Goal: Task Accomplishment & Management: Manage account settings

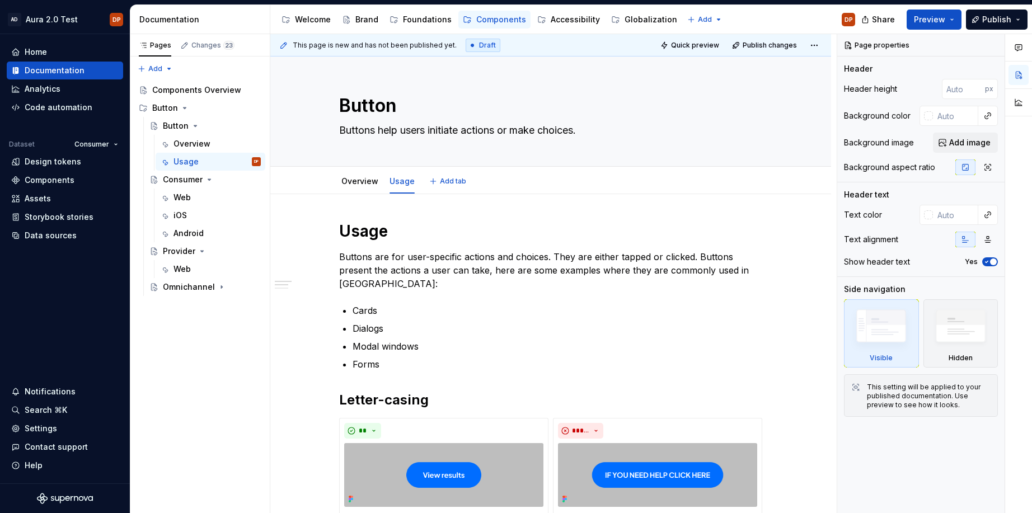
type textarea "*"
click at [357, 187] on div "Overview" at bounding box center [359, 181] width 37 height 13
click at [356, 179] on link "Overview" at bounding box center [359, 181] width 37 height 10
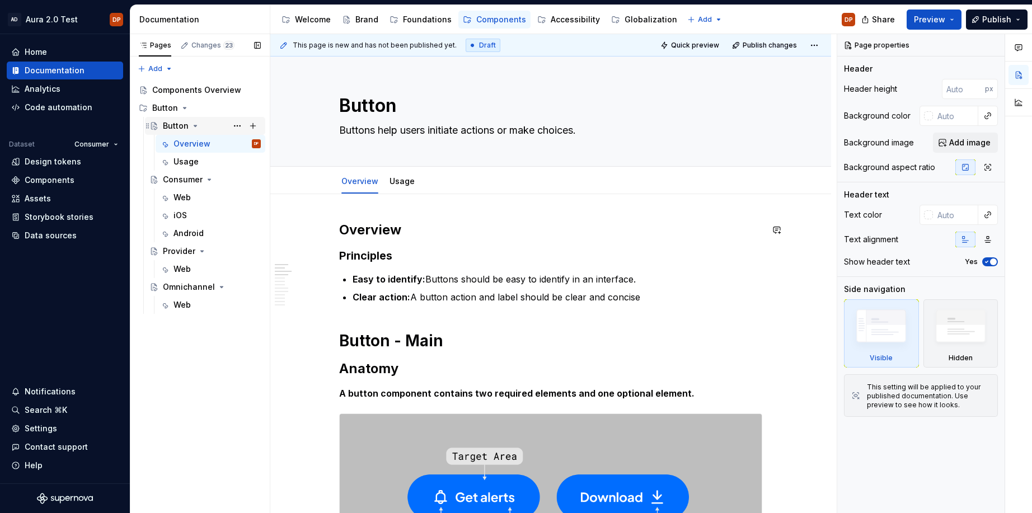
type textarea "*"
click at [52, 162] on div "Design tokens" at bounding box center [53, 161] width 57 height 11
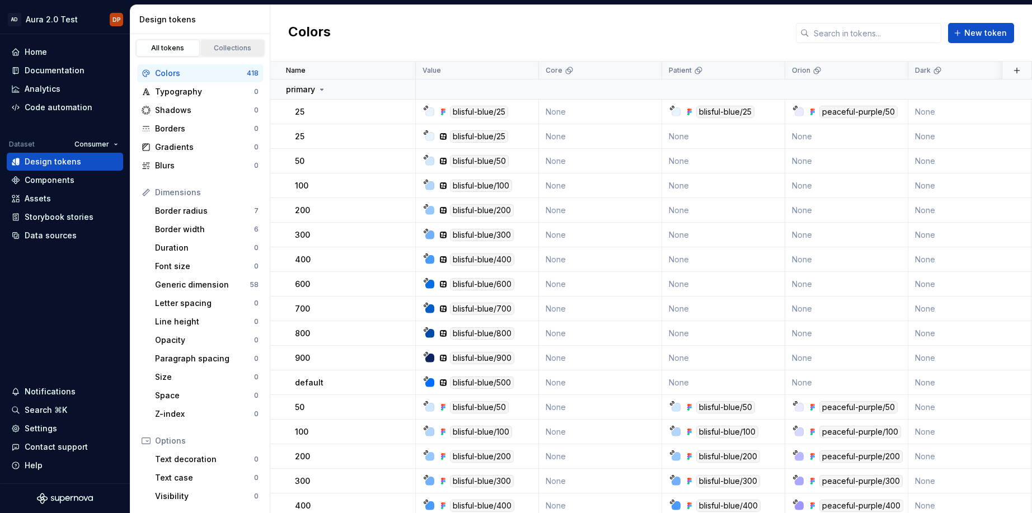
click at [234, 50] on div "Collections" at bounding box center [233, 48] width 56 height 9
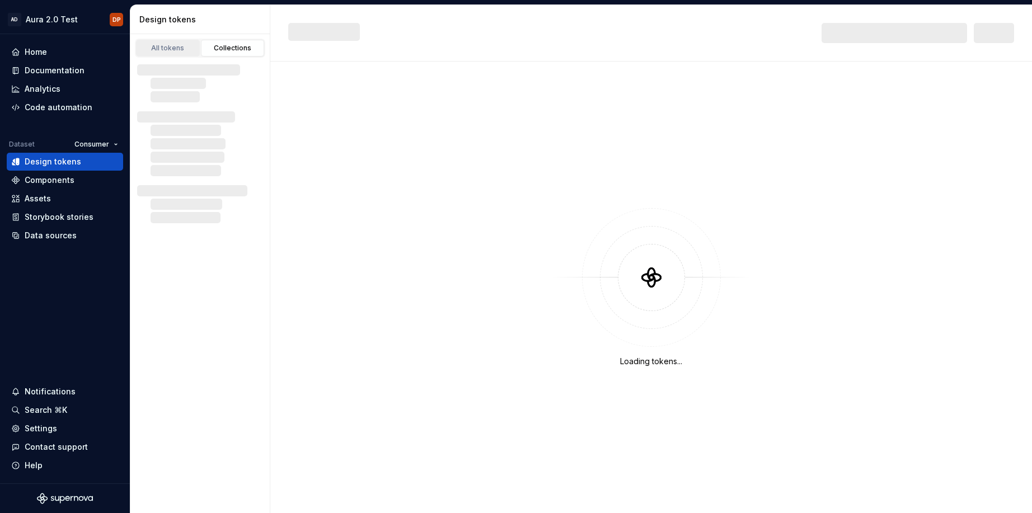
click at [170, 52] on div "All tokens" at bounding box center [168, 48] width 56 height 9
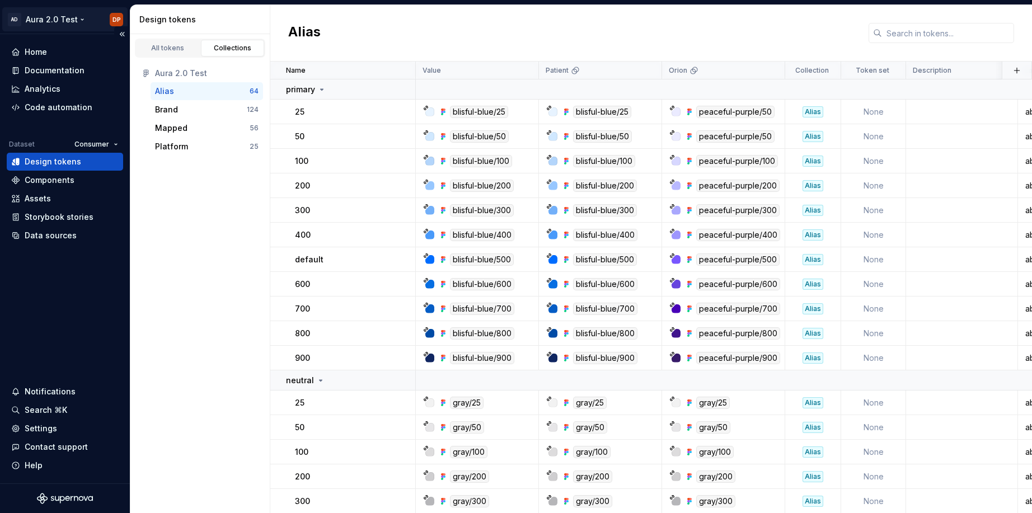
click at [57, 17] on html "AD Aura 2.0 Test DP Home Documentation Analytics Code automation Dataset Consum…" at bounding box center [516, 256] width 1032 height 513
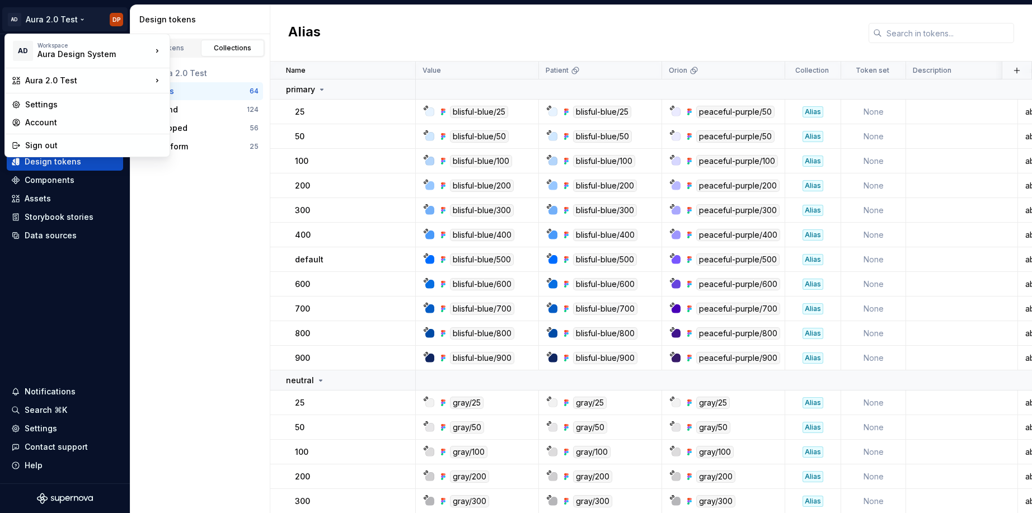
click at [223, 181] on html "AD Aura 2.0 Test DP Home Documentation Analytics Code automation Dataset Consum…" at bounding box center [516, 256] width 1032 height 513
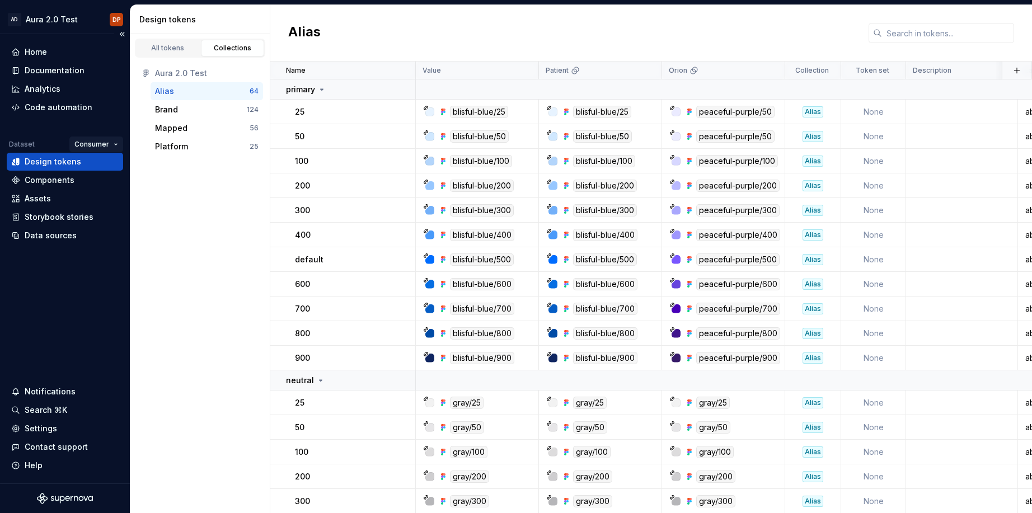
click at [114, 141] on html "AD Aura 2.0 Test DP Home Documentation Analytics Code automation Dataset Consum…" at bounding box center [516, 256] width 1032 height 513
click at [115, 203] on div "Provider" at bounding box center [128, 201] width 73 height 11
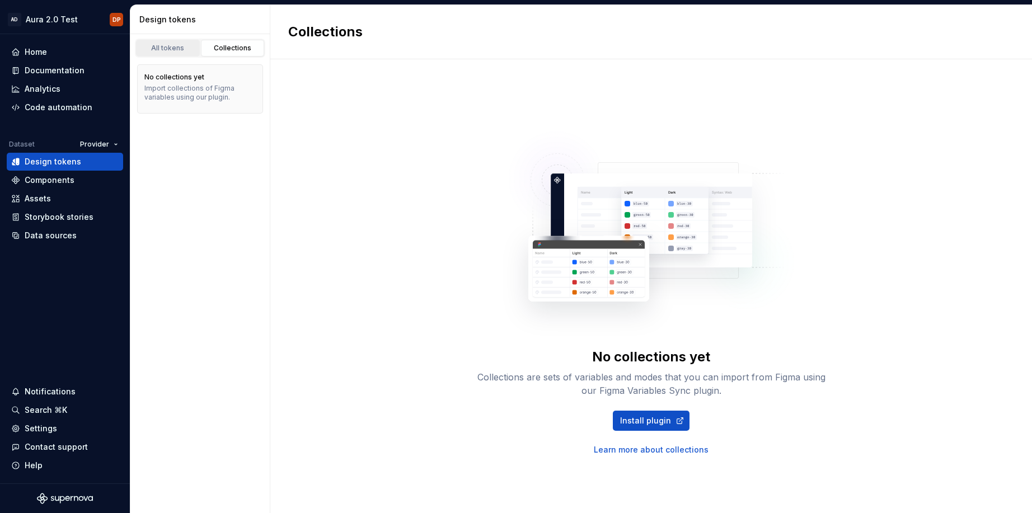
click at [173, 45] on div "All tokens" at bounding box center [168, 48] width 56 height 9
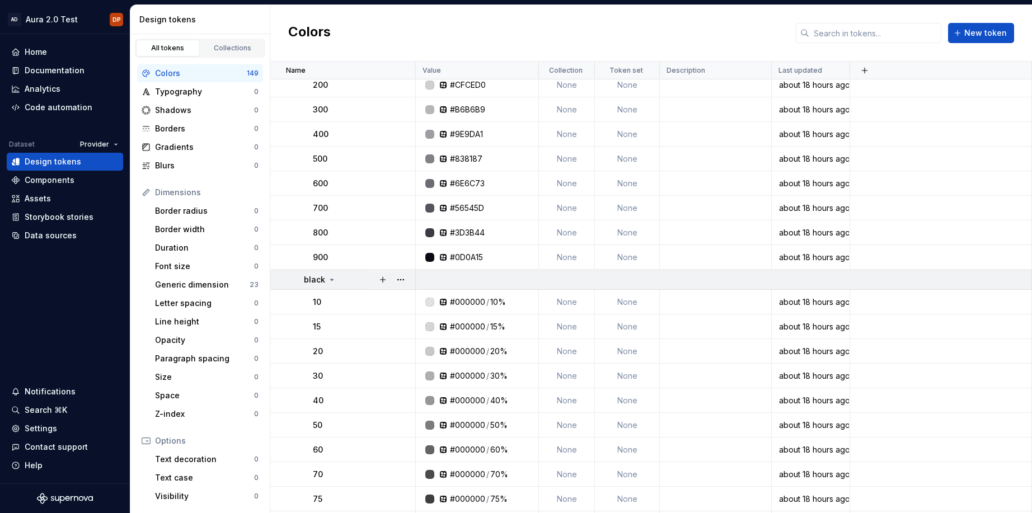
scroll to position [178, 0]
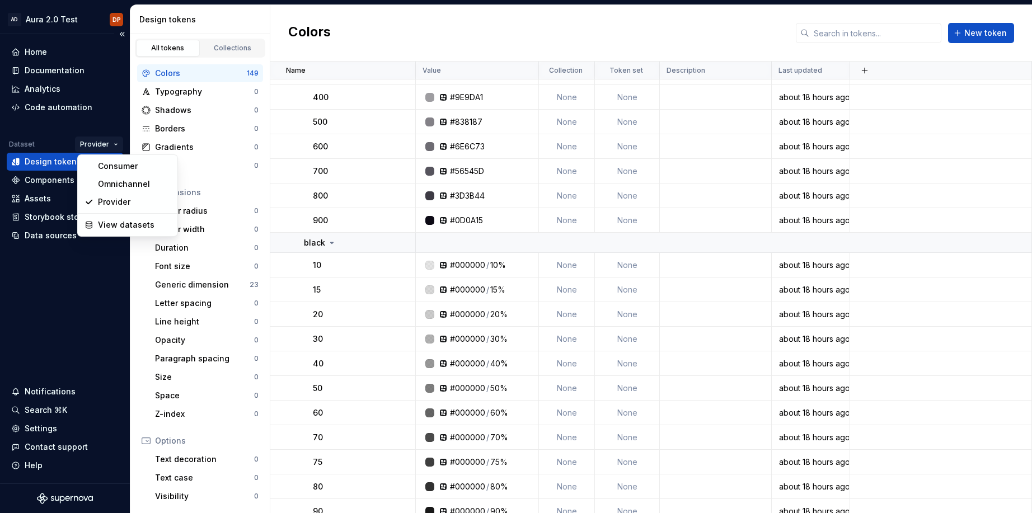
click at [101, 146] on html "AD Aura 2.0 Test DP Home Documentation Analytics Code automation Dataset Provid…" at bounding box center [516, 256] width 1032 height 513
click at [129, 167] on div "Consumer" at bounding box center [134, 166] width 73 height 11
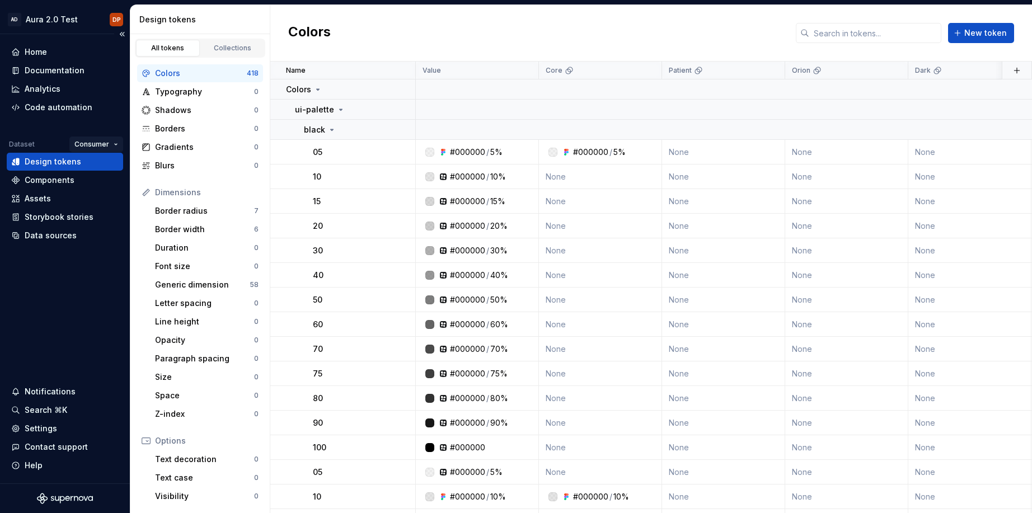
click at [114, 141] on html "AD Aura 2.0 Test DP Home Documentation Analytics Code automation Dataset Consum…" at bounding box center [516, 256] width 1032 height 513
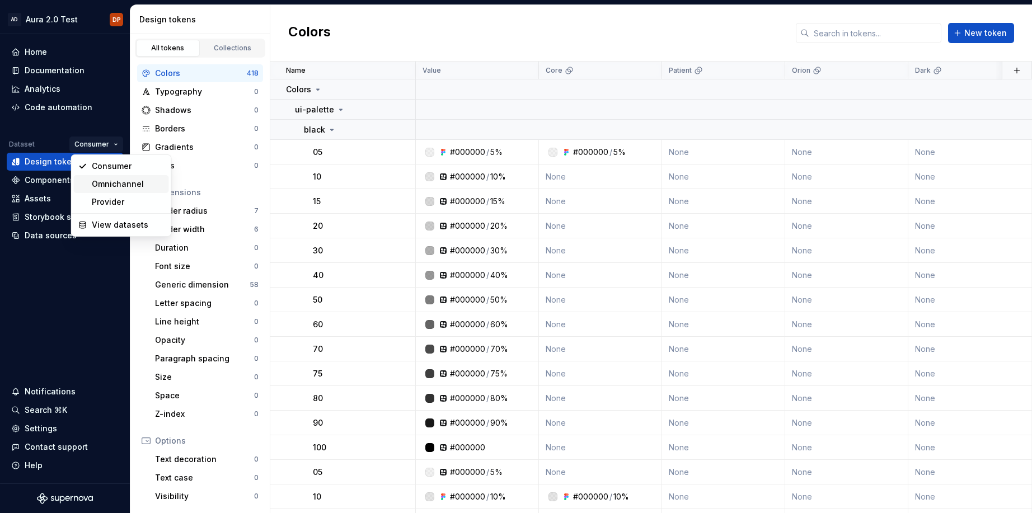
click at [106, 186] on div "Omnichannel" at bounding box center [128, 184] width 73 height 11
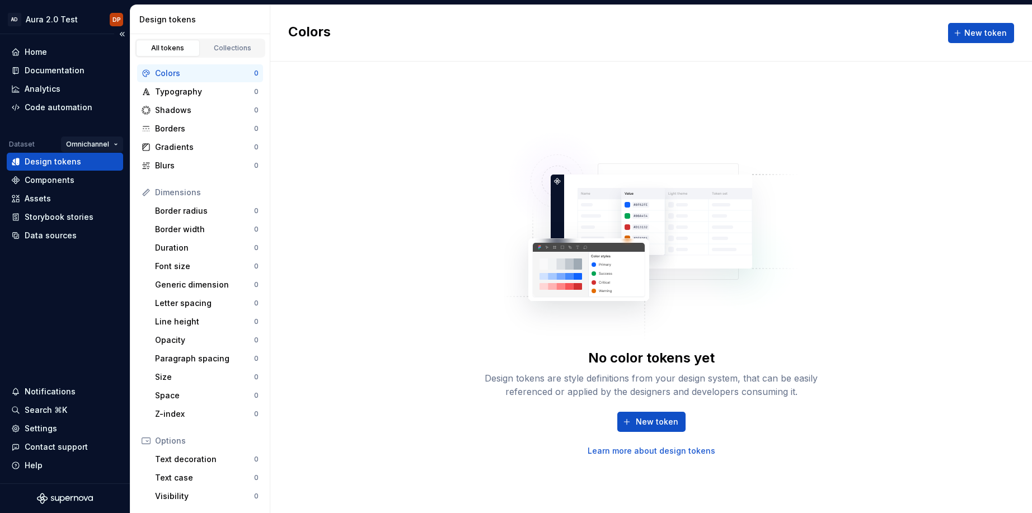
click at [105, 143] on html "AD Aura 2.0 Test DP Home Documentation Analytics Code automation Dataset Omnich…" at bounding box center [516, 256] width 1032 height 513
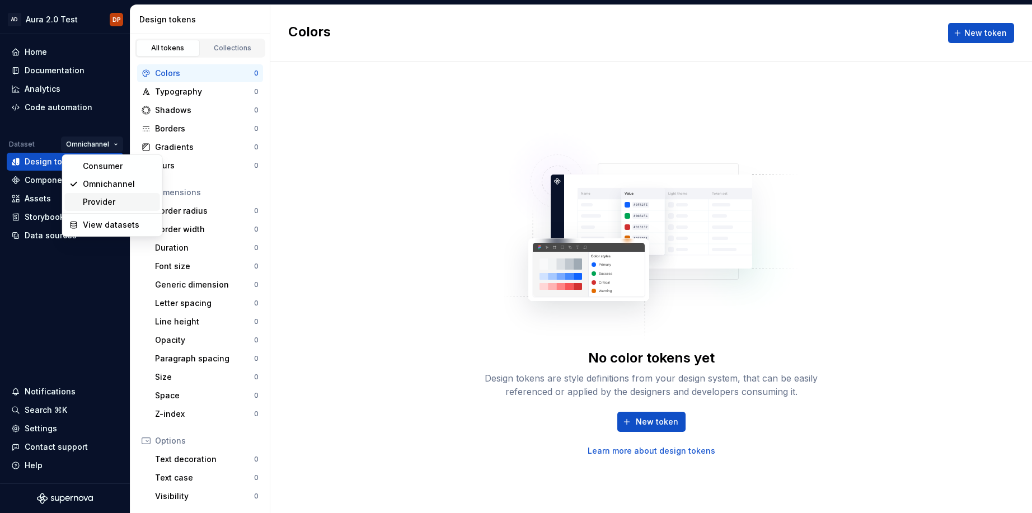
click at [96, 204] on div "Provider" at bounding box center [119, 201] width 73 height 11
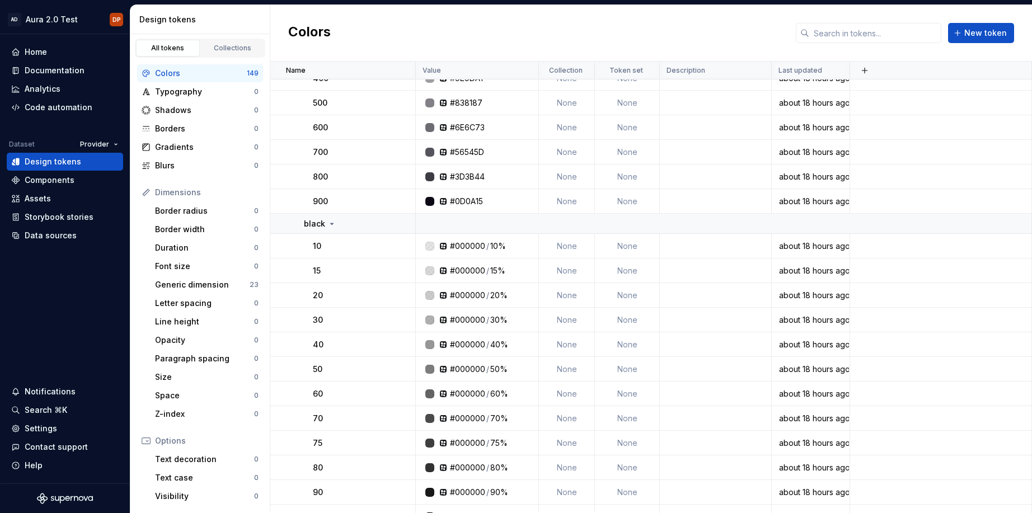
scroll to position [197, 0]
click at [181, 264] on div "Font size" at bounding box center [204, 266] width 99 height 11
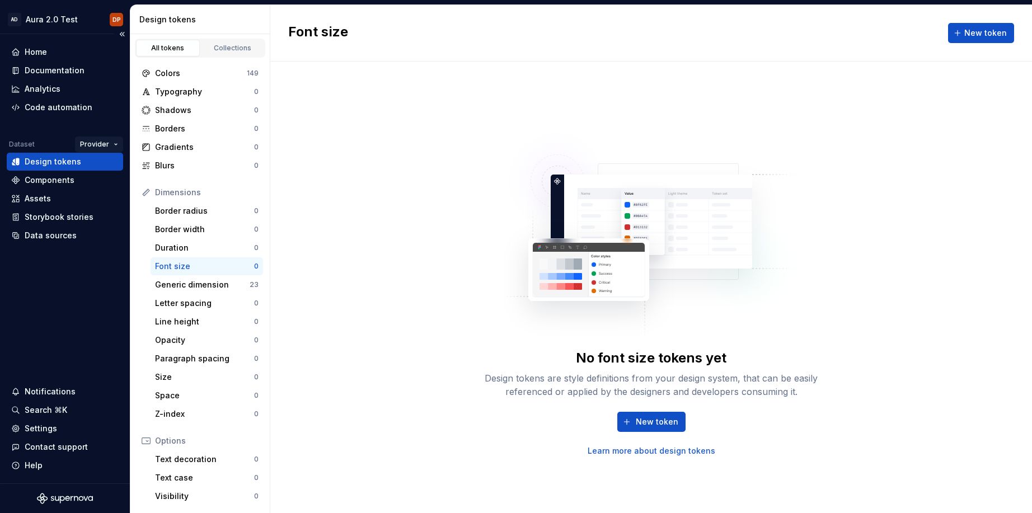
click at [94, 145] on html "AD Aura 2.0 Test DP Home Documentation Analytics Code automation Dataset Provid…" at bounding box center [516, 256] width 1032 height 513
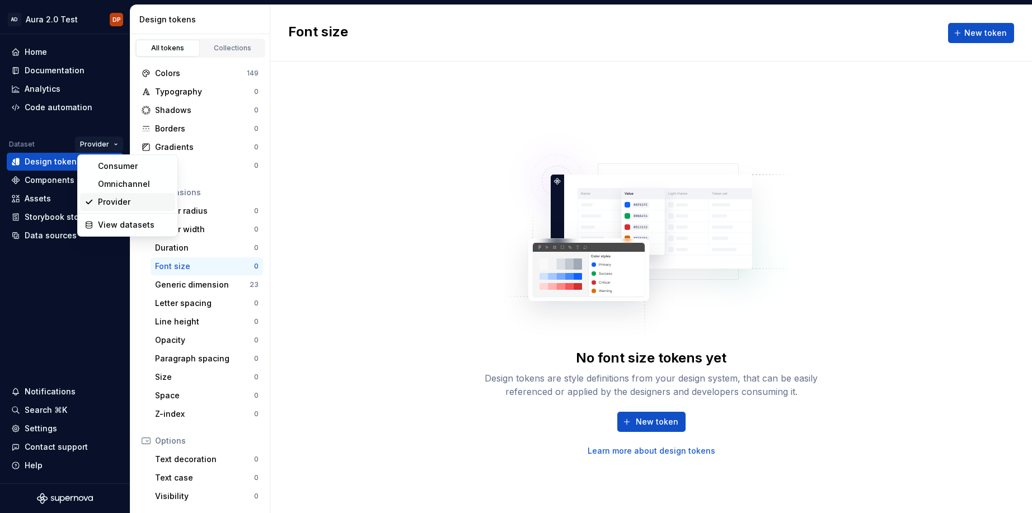
click at [104, 198] on div "Provider" at bounding box center [134, 201] width 73 height 11
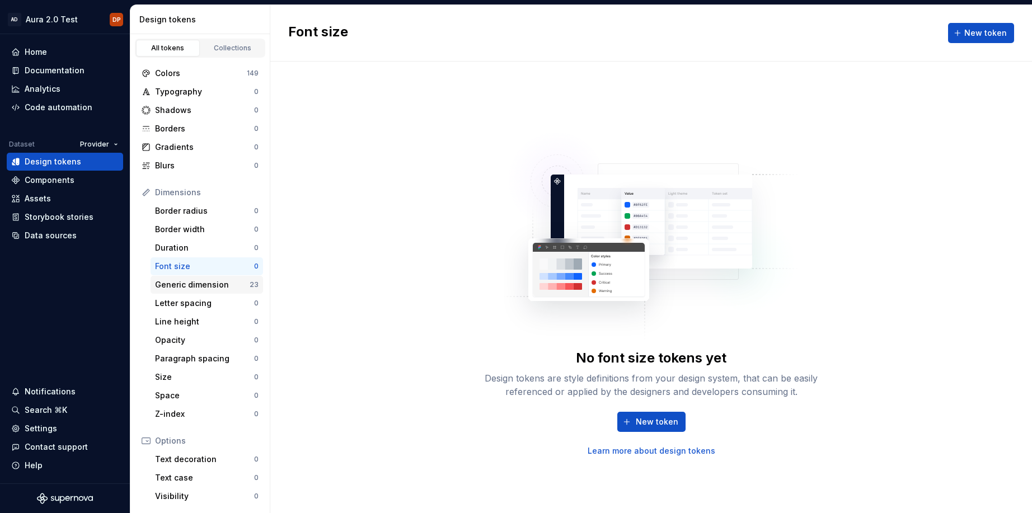
click at [205, 283] on div "Generic dimension" at bounding box center [202, 284] width 95 height 11
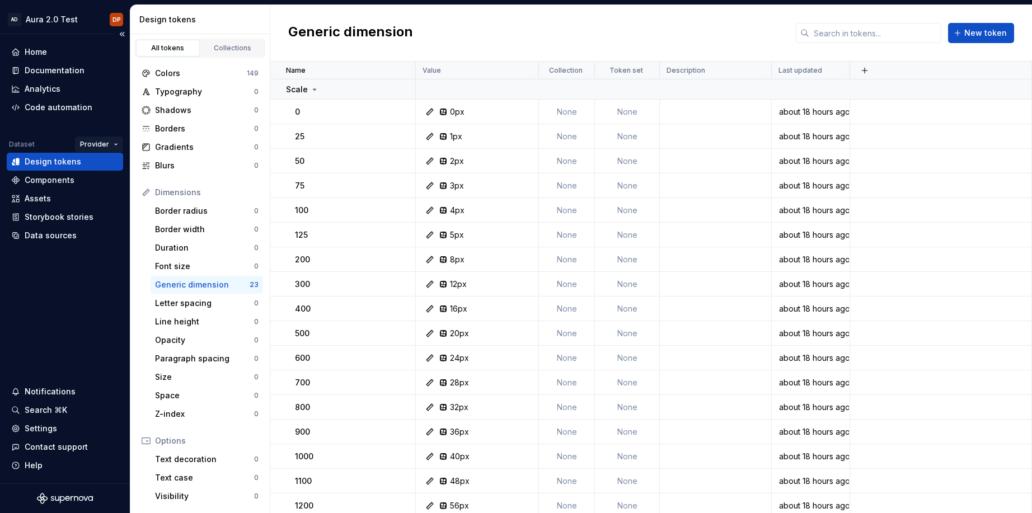
click at [118, 143] on html "AD Aura 2.0 Test DP Home Documentation Analytics Code automation Dataset Provid…" at bounding box center [516, 256] width 1032 height 513
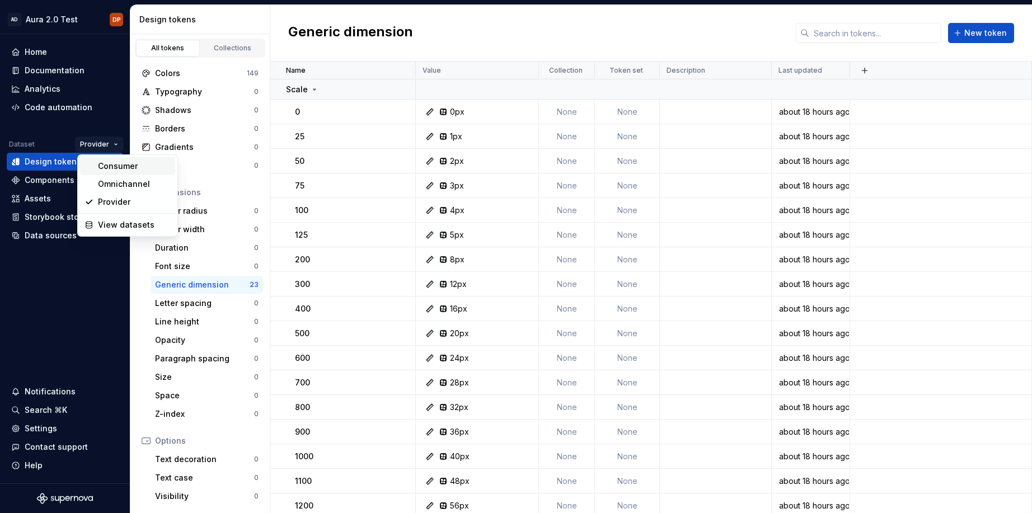
click at [111, 165] on div "Consumer" at bounding box center [134, 166] width 73 height 11
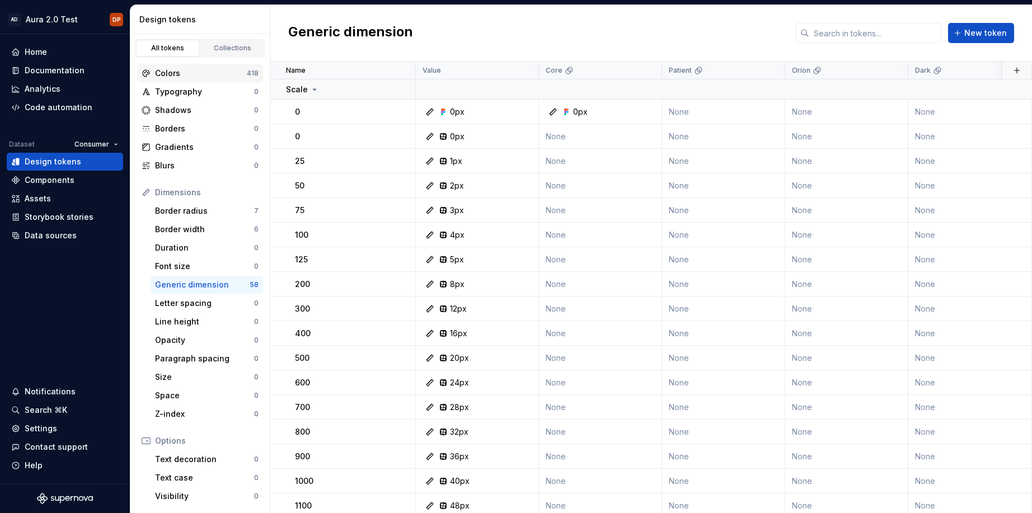
click at [191, 72] on div "Colors" at bounding box center [201, 73] width 92 height 11
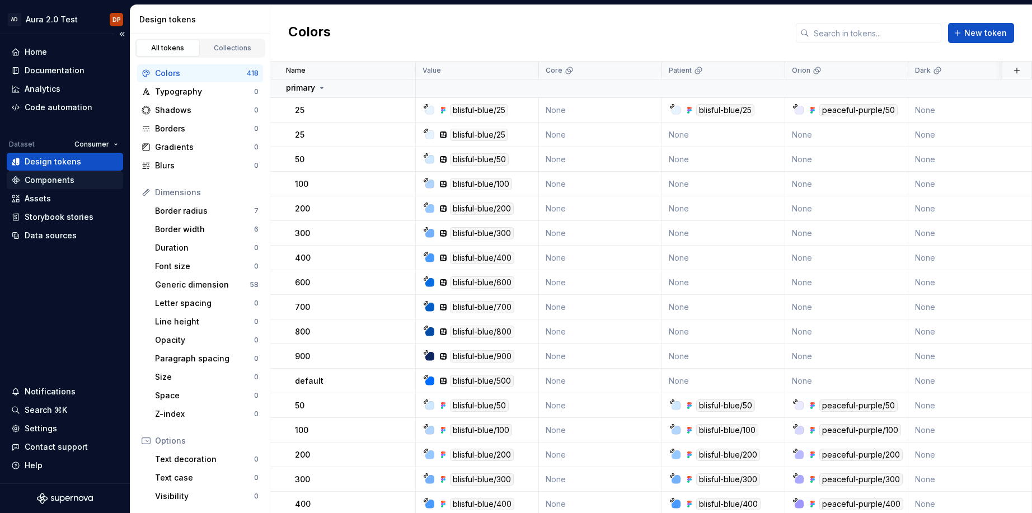
scroll to position [2, 0]
click at [83, 138] on html "AD Aura 2.0 Test DP Home Documentation Analytics Code automation Dataset Consum…" at bounding box center [516, 256] width 1032 height 513
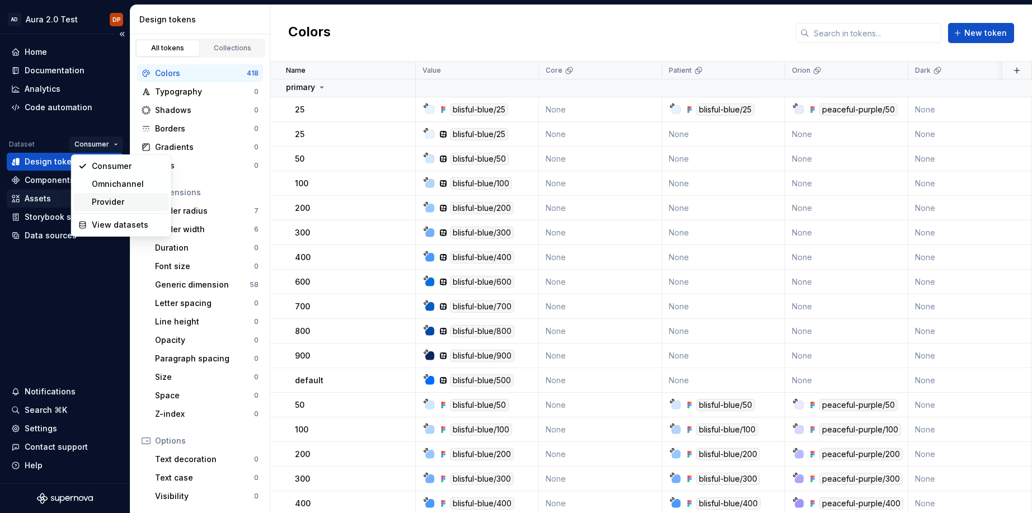
click at [102, 204] on div "Provider" at bounding box center [128, 201] width 73 height 11
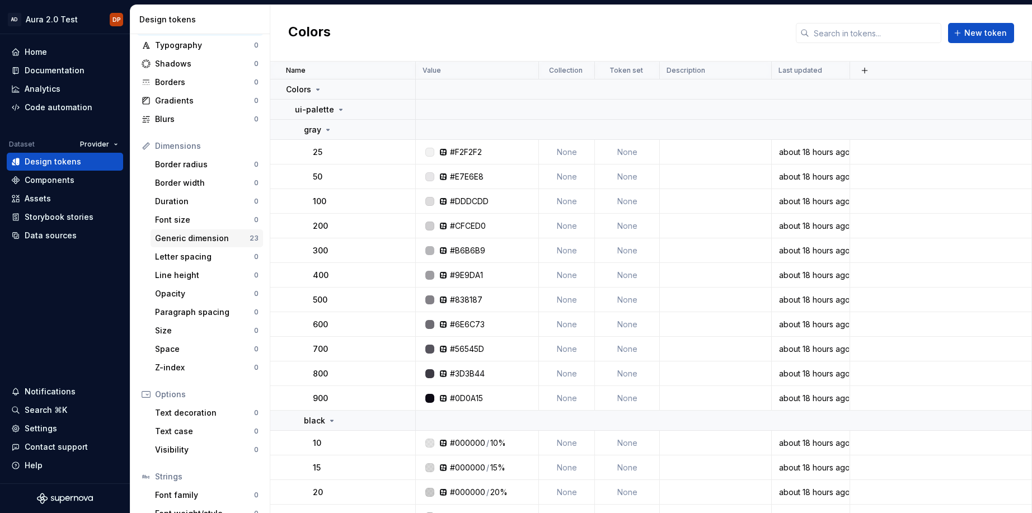
scroll to position [49, 0]
click at [101, 142] on html "AD Aura 2.0 Test DP Home Documentation Analytics Code automation Dataset Provid…" at bounding box center [516, 256] width 1032 height 513
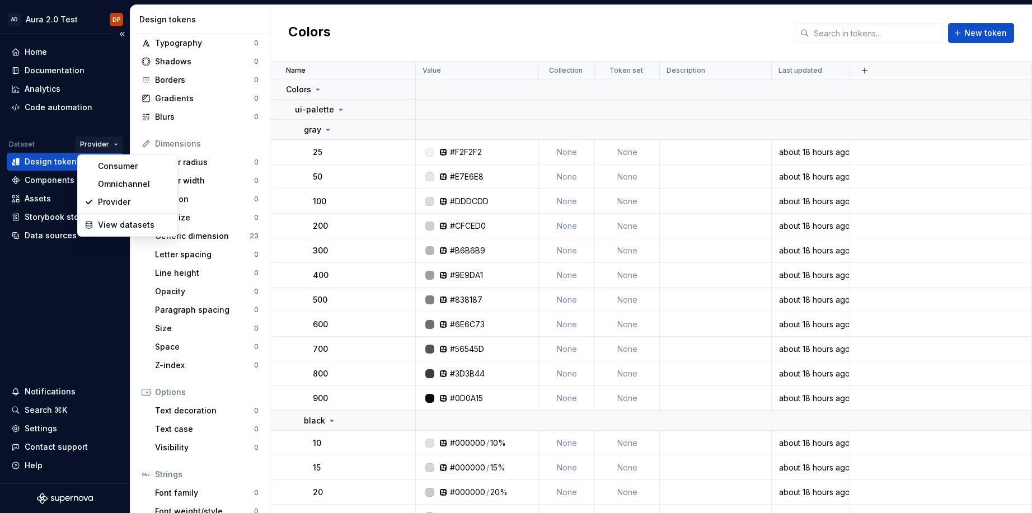
click at [101, 142] on html "AD Aura 2.0 Test DP Home Documentation Analytics Code automation Dataset Provid…" at bounding box center [516, 256] width 1032 height 513
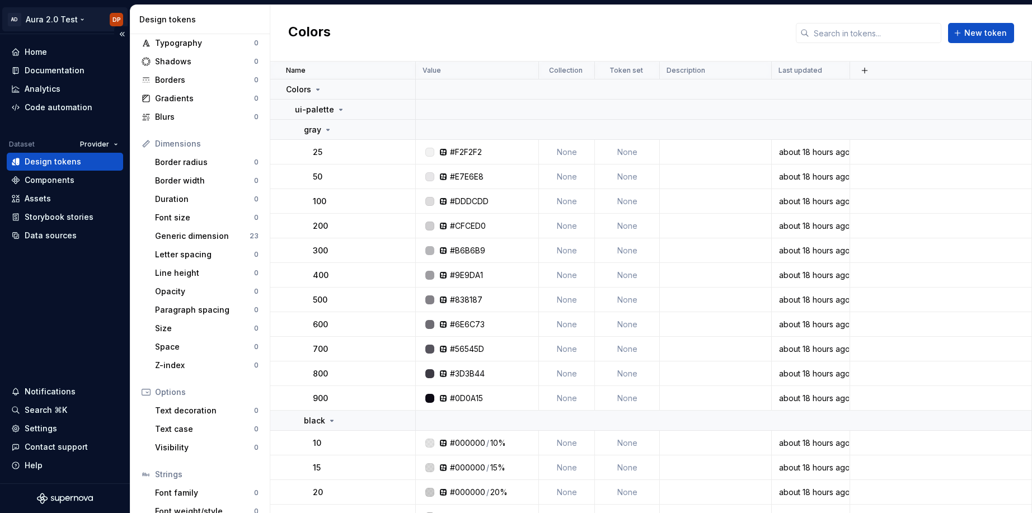
click at [76, 17] on html "AD Aura 2.0 Test DP Home Documentation Analytics Code automation Dataset Provid…" at bounding box center [516, 256] width 1032 height 513
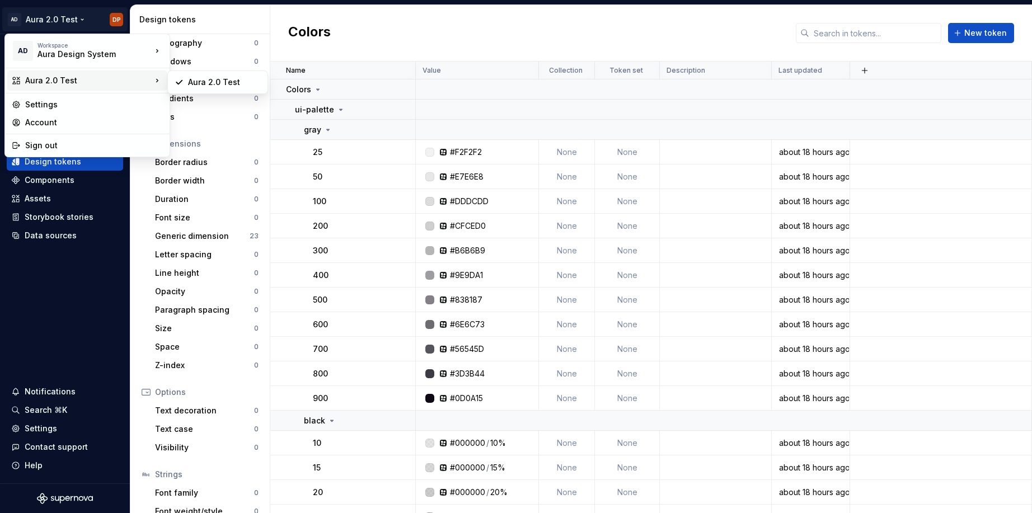
click at [55, 78] on div "Aura 2.0 Test" at bounding box center [88, 80] width 127 height 11
click at [409, 25] on html "AD Aura 2.0 Test DP Home Documentation Analytics Code automation Dataset Provid…" at bounding box center [516, 256] width 1032 height 513
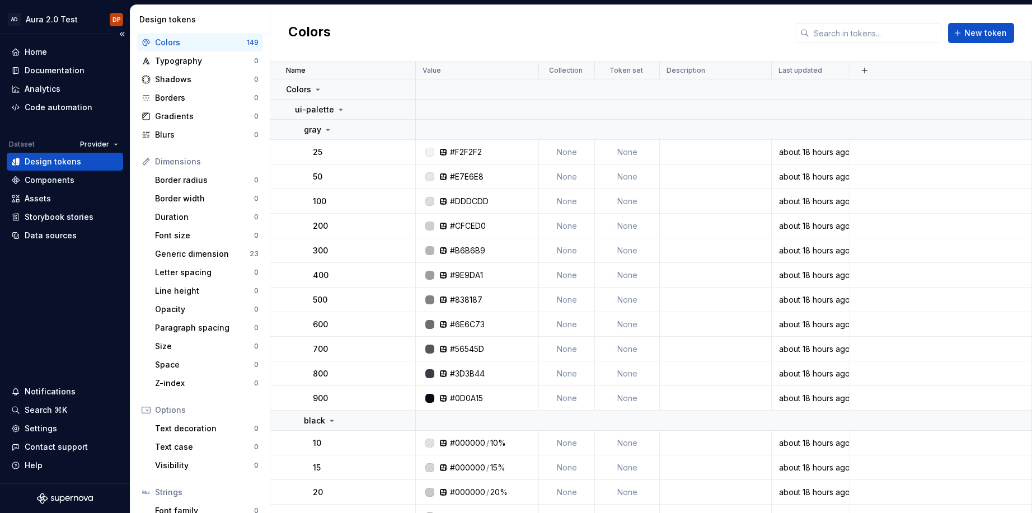
scroll to position [0, 0]
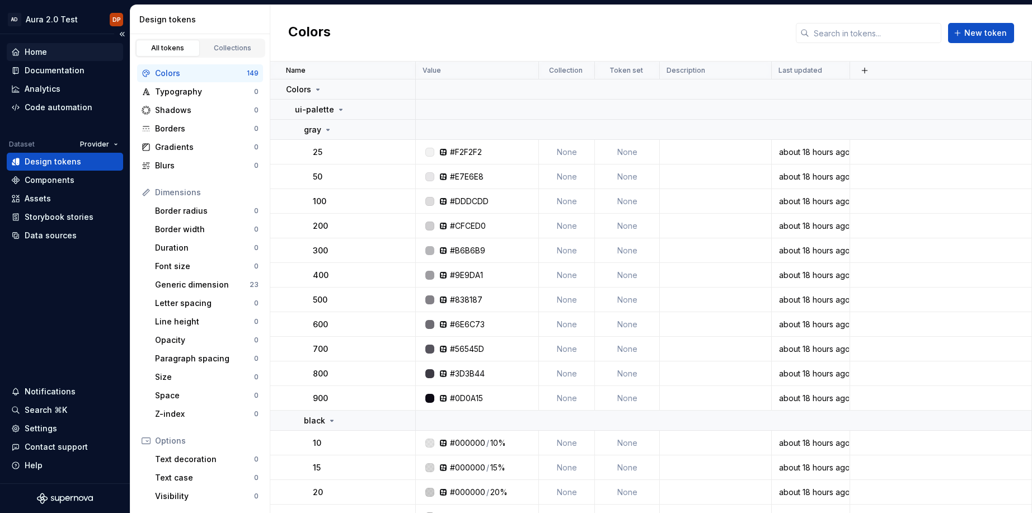
click at [38, 49] on div "Home" at bounding box center [36, 51] width 22 height 11
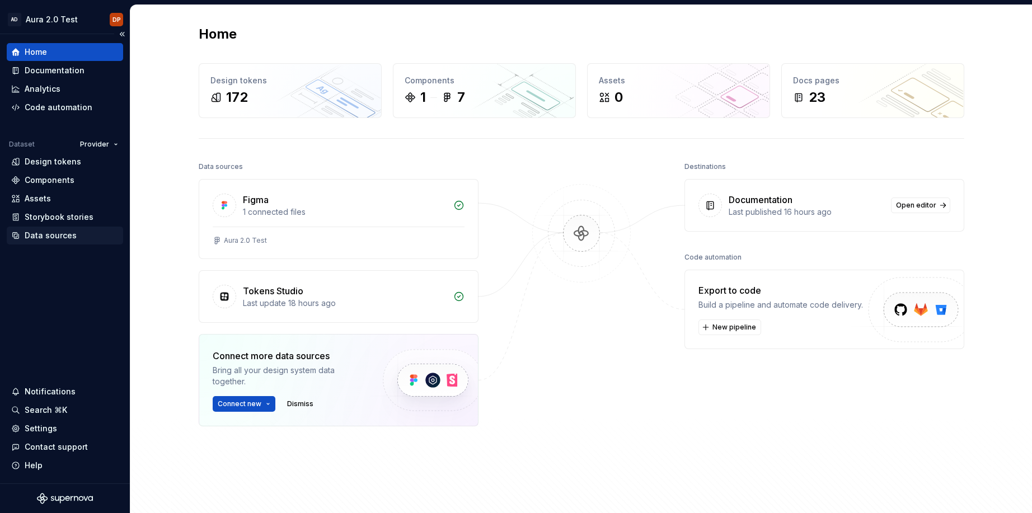
click at [63, 235] on div "Data sources" at bounding box center [51, 235] width 52 height 11
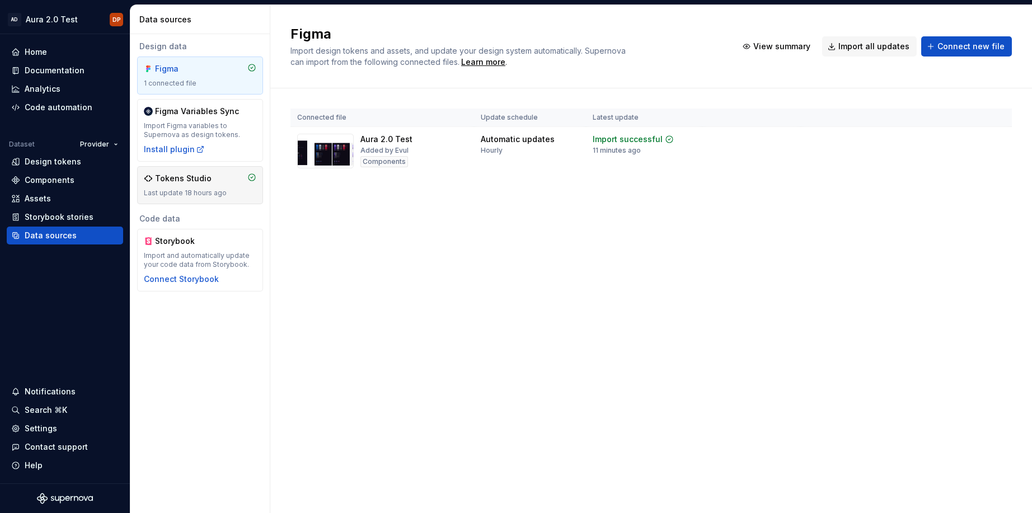
click at [180, 182] on div "Tokens Studio" at bounding box center [183, 178] width 57 height 11
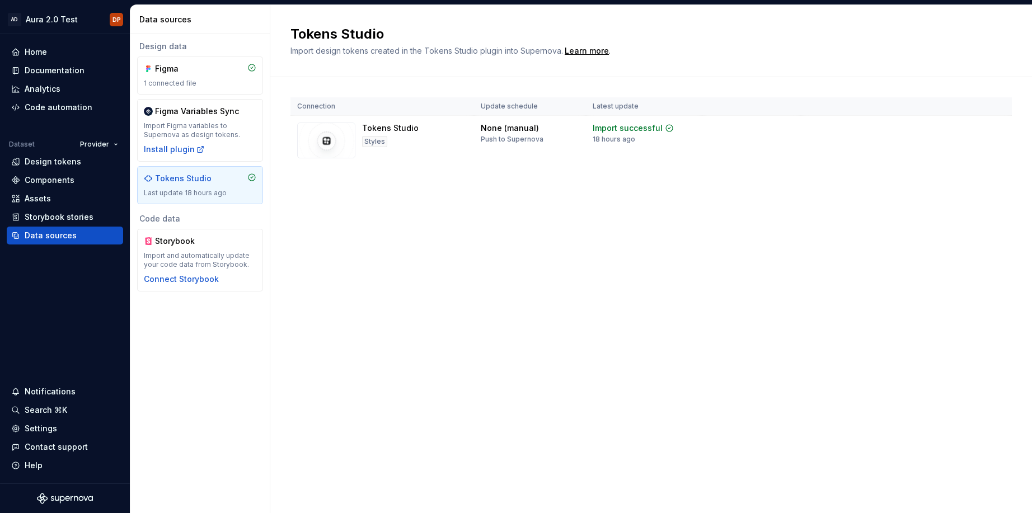
click at [450, 218] on div "Tokens Studio Import design tokens created in the Tokens Studio plugin into Sup…" at bounding box center [651, 259] width 762 height 508
click at [432, 224] on div "Tokens Studio Import design tokens created in the Tokens Studio plugin into Sup…" at bounding box center [651, 259] width 762 height 508
click at [577, 53] on div "Learn more" at bounding box center [587, 50] width 44 height 11
click at [50, 195] on div "Assets" at bounding box center [64, 198] width 107 height 11
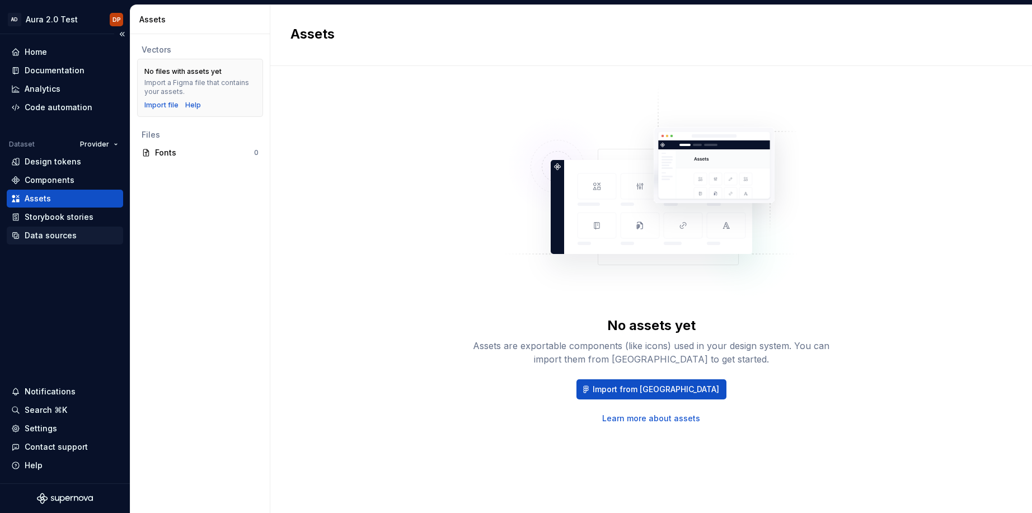
click at [58, 231] on div "Data sources" at bounding box center [51, 235] width 52 height 11
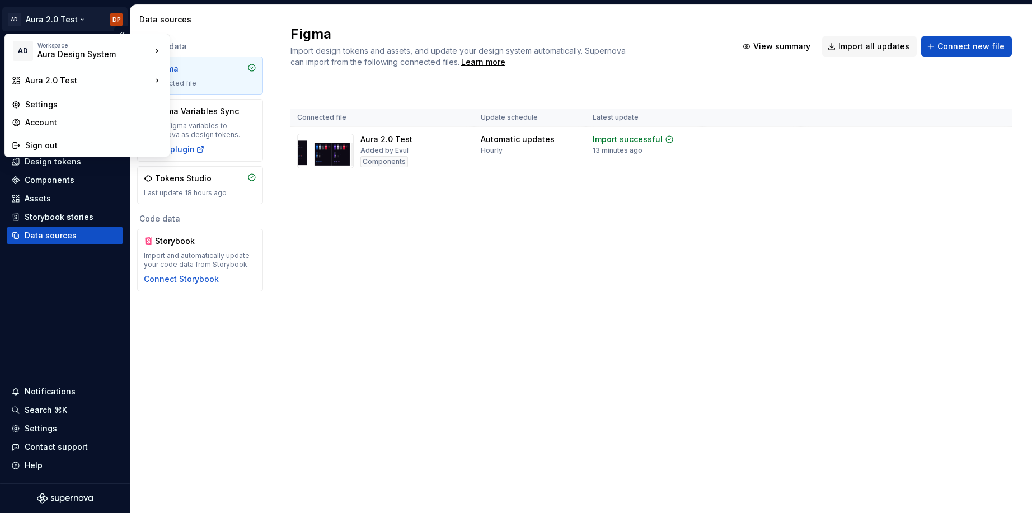
click at [118, 13] on html "AD Aura 2.0 Test DP Home Documentation Analytics Code automation Dataset Provid…" at bounding box center [516, 256] width 1032 height 513
click at [48, 121] on div "Account" at bounding box center [94, 122] width 138 height 11
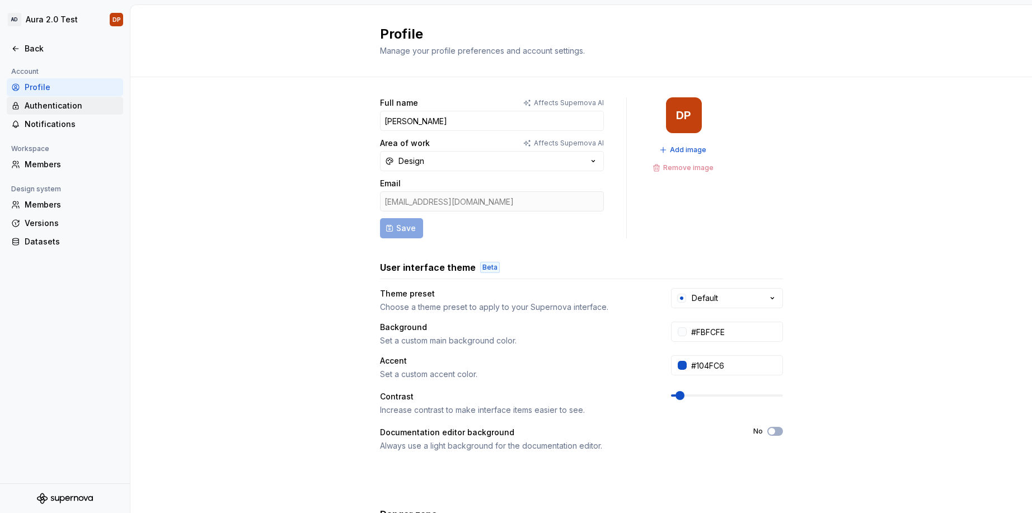
click at [64, 104] on div "Authentication" at bounding box center [72, 105] width 94 height 11
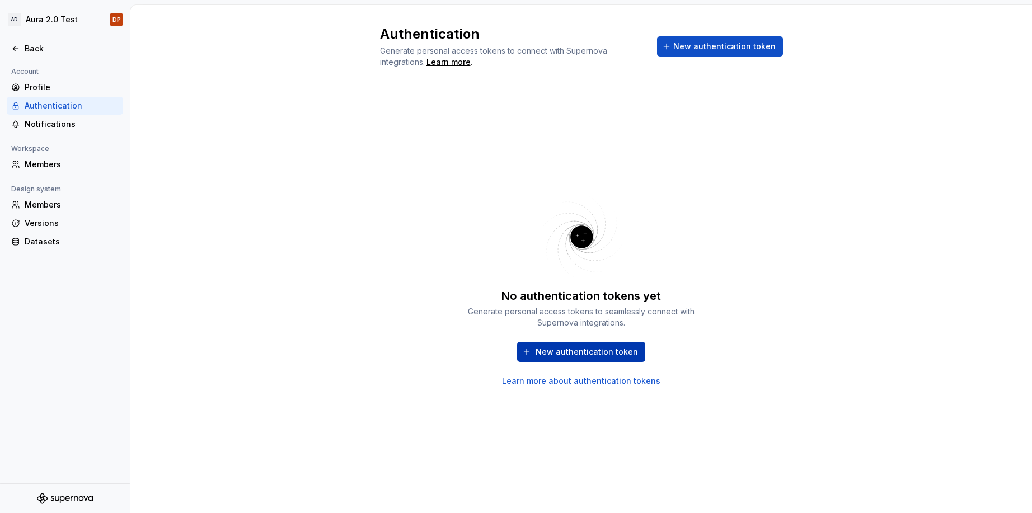
click at [612, 353] on span "New authentication token" at bounding box center [587, 352] width 102 height 11
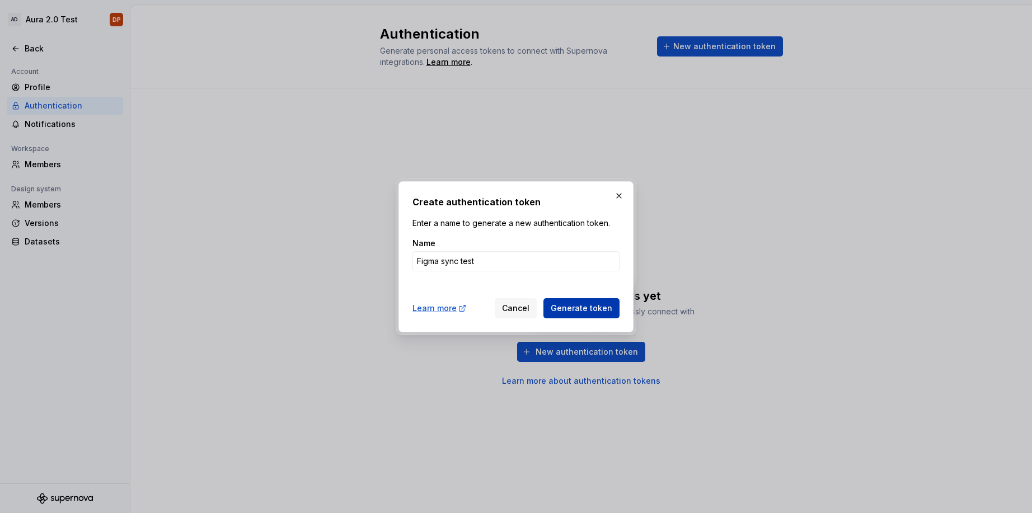
type input "Figma sync test"
click at [591, 308] on span "Generate token" at bounding box center [582, 308] width 62 height 11
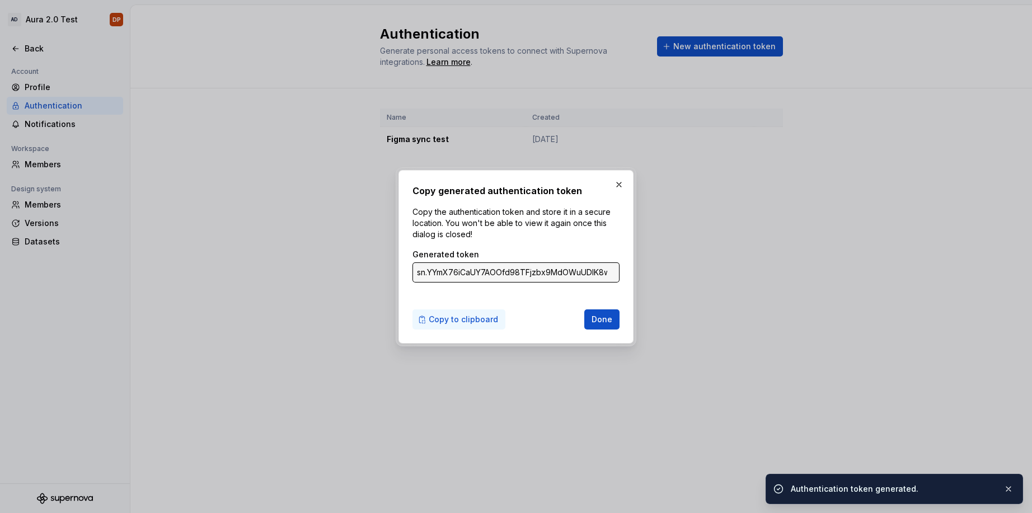
click at [488, 321] on span "Copy to clipboard" at bounding box center [463, 319] width 69 height 11
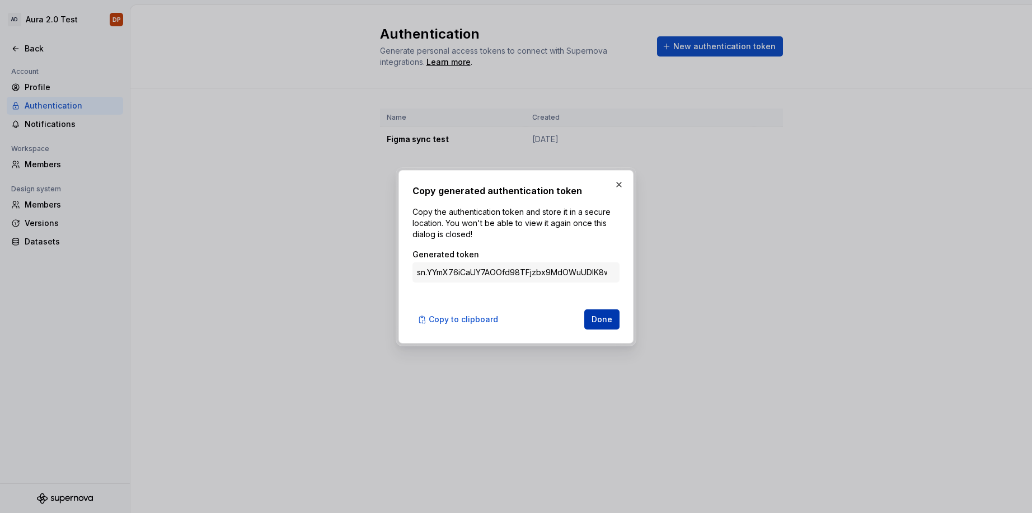
click at [612, 317] on button "Done" at bounding box center [601, 320] width 35 height 20
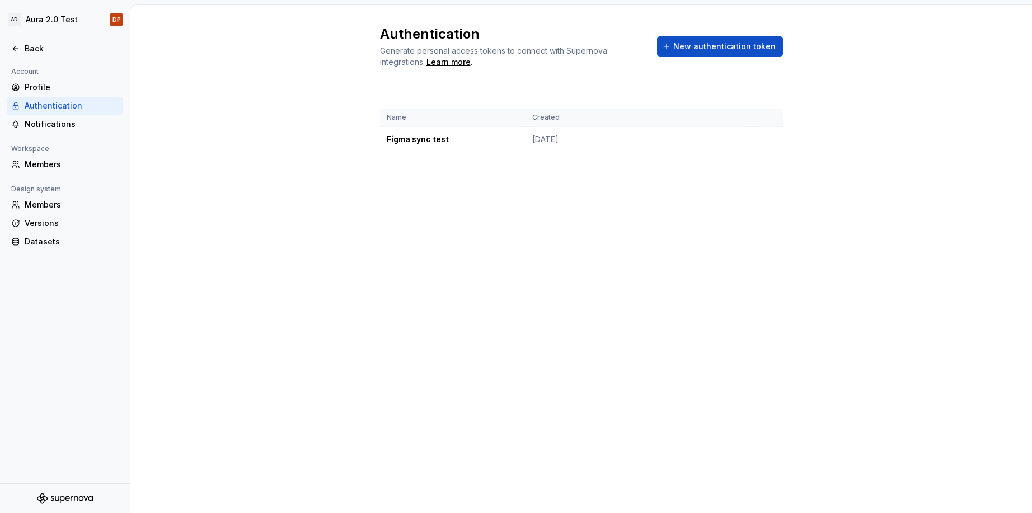
click at [627, 274] on div "Authentication Generate personal access tokens to connect with Supernova integr…" at bounding box center [581, 259] width 902 height 508
click at [58, 18] on html "AD Aura 2.0 Test DP Back Account Profile Authentication Notifications Workspace…" at bounding box center [516, 256] width 1032 height 513
click at [79, 21] on html "AD Aura 2.0 Test DP Back Account Profile Authentication Notifications Workspace…" at bounding box center [516, 256] width 1032 height 513
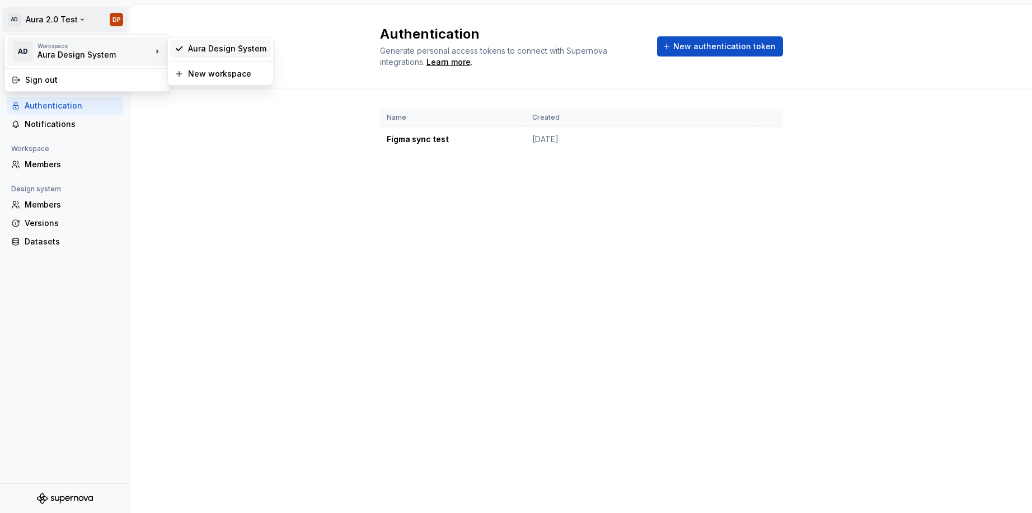
click at [224, 53] on div "Aura Design System" at bounding box center [227, 48] width 78 height 11
click at [66, 22] on html "AD Aura 2.0 Test DP Back Account Profile Authentication Notifications Workspace…" at bounding box center [516, 256] width 1032 height 513
click at [243, 169] on html "AD Aura 2.0 Test DP Back Account Profile Authentication Notifications Workspace…" at bounding box center [516, 256] width 1032 height 513
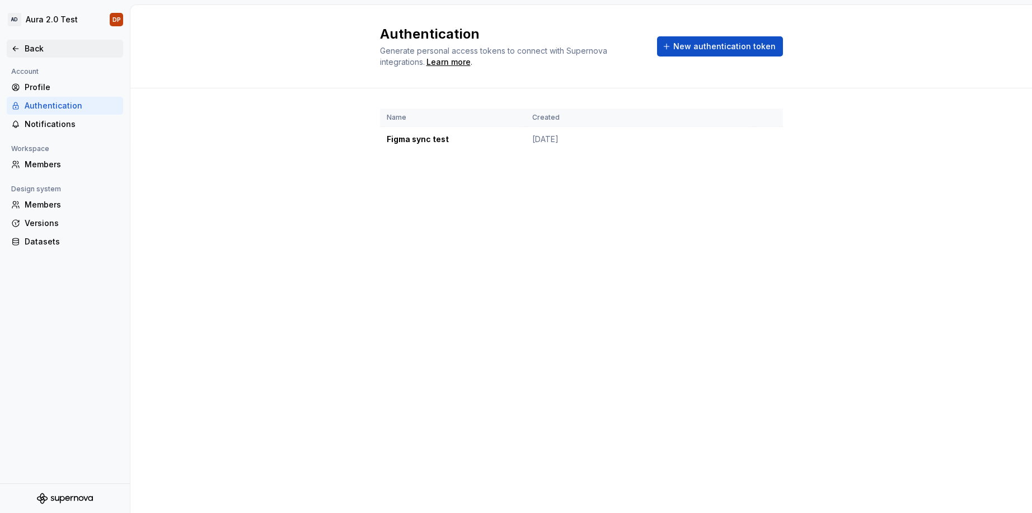
click at [26, 53] on div "Back" at bounding box center [72, 48] width 94 height 11
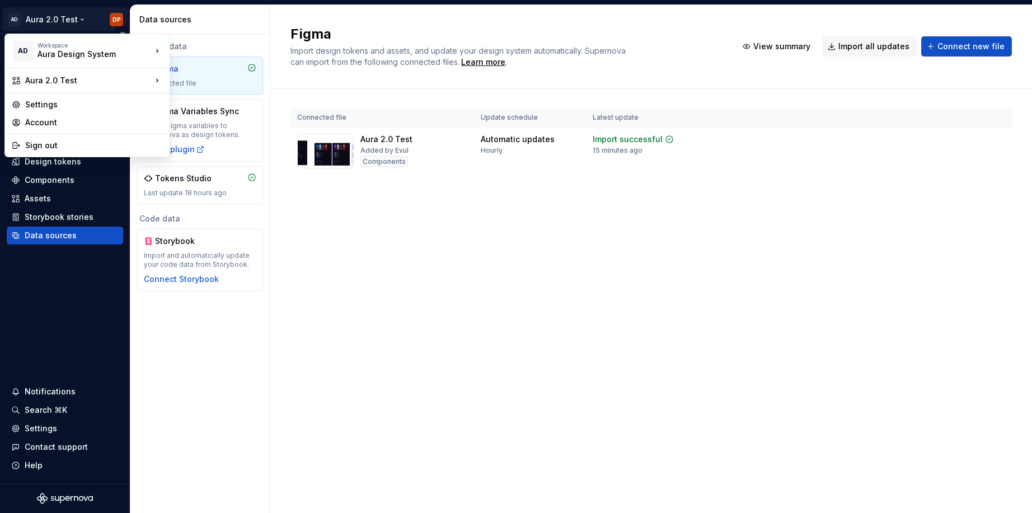
click at [53, 21] on html "AD Aura 2.0 Test DP Home Documentation Analytics Code automation Dataset Provid…" at bounding box center [516, 256] width 1032 height 513
click at [398, 243] on html "AD Aura 2.0 Test DP Home Documentation Analytics Code automation Dataset Provid…" at bounding box center [516, 256] width 1032 height 513
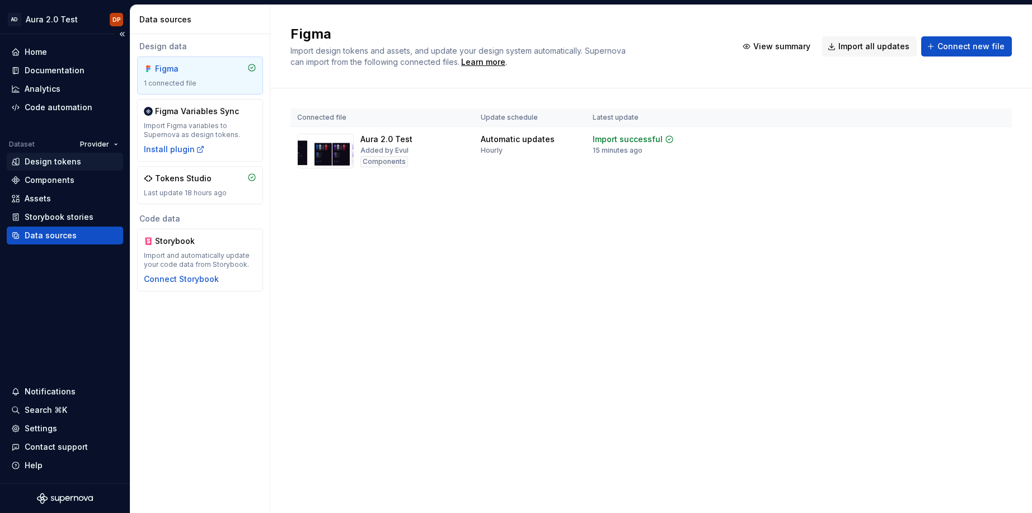
click at [43, 165] on div "Design tokens" at bounding box center [53, 161] width 57 height 11
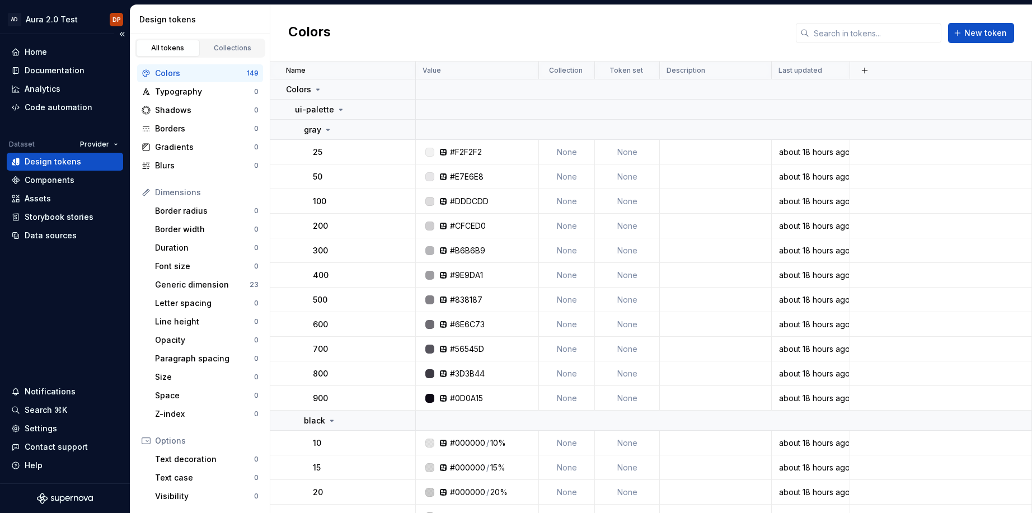
click at [57, 159] on div "Design tokens" at bounding box center [53, 161] width 57 height 11
click at [47, 15] on html "AD Aura 2.0 Test DP Home Documentation Analytics Code automation Dataset Provid…" at bounding box center [516, 256] width 1032 height 513
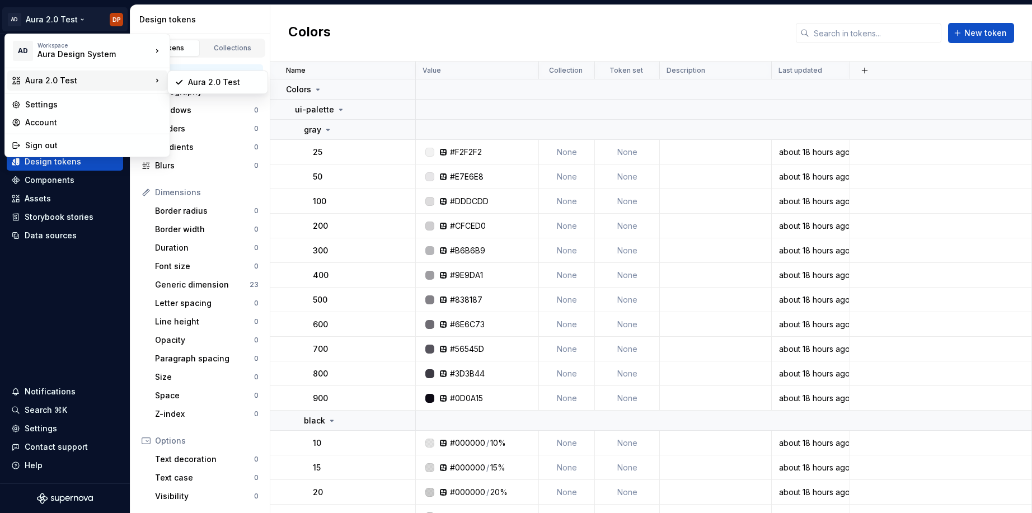
click at [48, 81] on div "Aura 2.0 Test" at bounding box center [88, 80] width 127 height 11
click at [228, 85] on div "Aura 2.0 Test" at bounding box center [224, 82] width 73 height 11
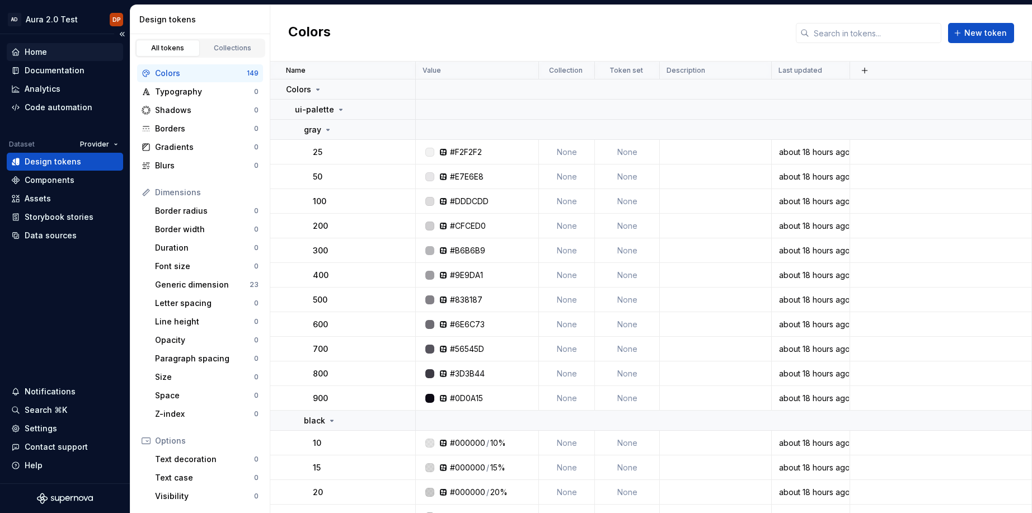
click at [41, 45] on div "Home" at bounding box center [65, 52] width 116 height 18
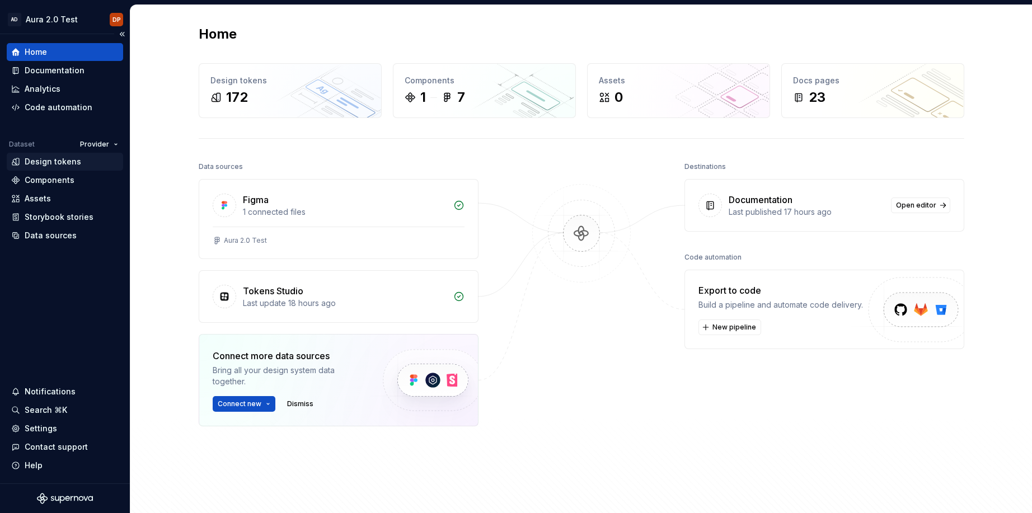
click at [64, 160] on div "Design tokens" at bounding box center [53, 161] width 57 height 11
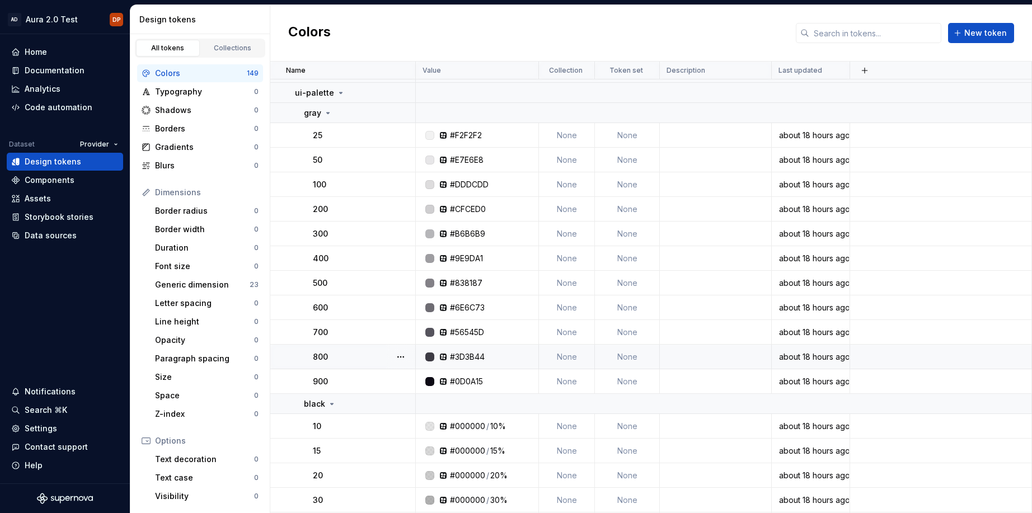
scroll to position [18, 0]
click at [52, 70] on div "Documentation" at bounding box center [55, 70] width 60 height 11
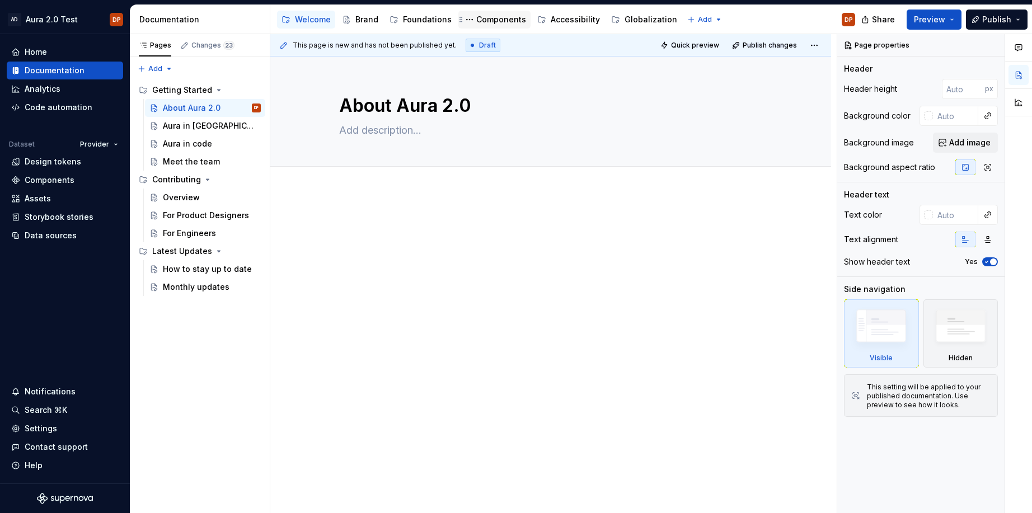
click at [488, 16] on div "Components" at bounding box center [501, 19] width 50 height 11
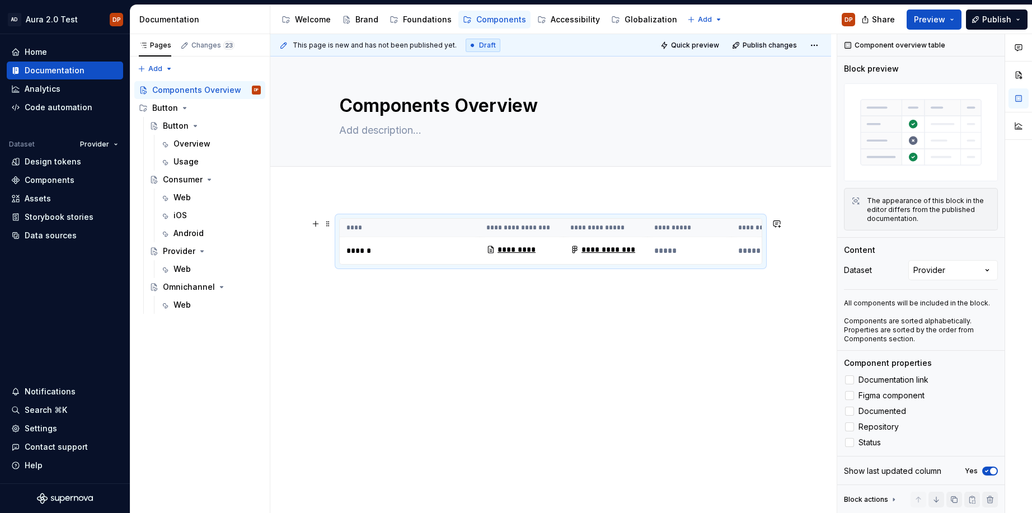
click at [358, 248] on p "******" at bounding box center [410, 250] width 127 height 11
click at [514, 252] on div "*********" at bounding box center [512, 249] width 52 height 11
click at [517, 252] on div "*********" at bounding box center [512, 249] width 52 height 11
click at [506, 313] on div "**********" at bounding box center [550, 325] width 561 height 268
click at [184, 128] on div "Button" at bounding box center [176, 125] width 26 height 11
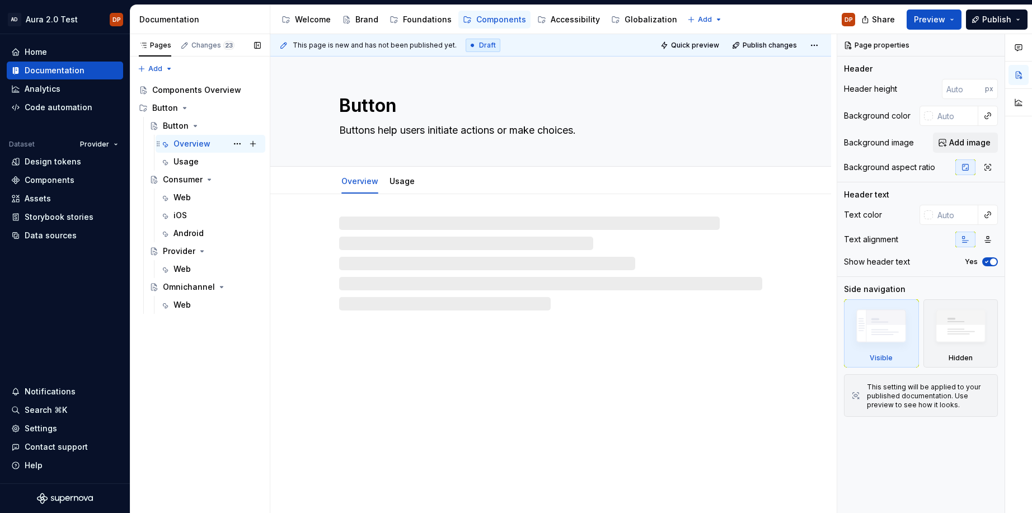
click at [180, 138] on div "Overview" at bounding box center [192, 143] width 37 height 11
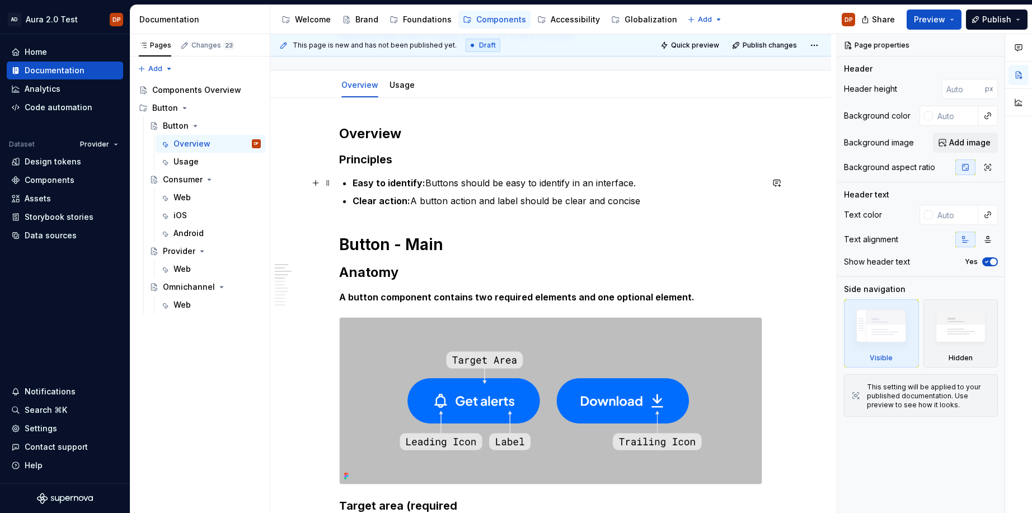
scroll to position [96, 0]
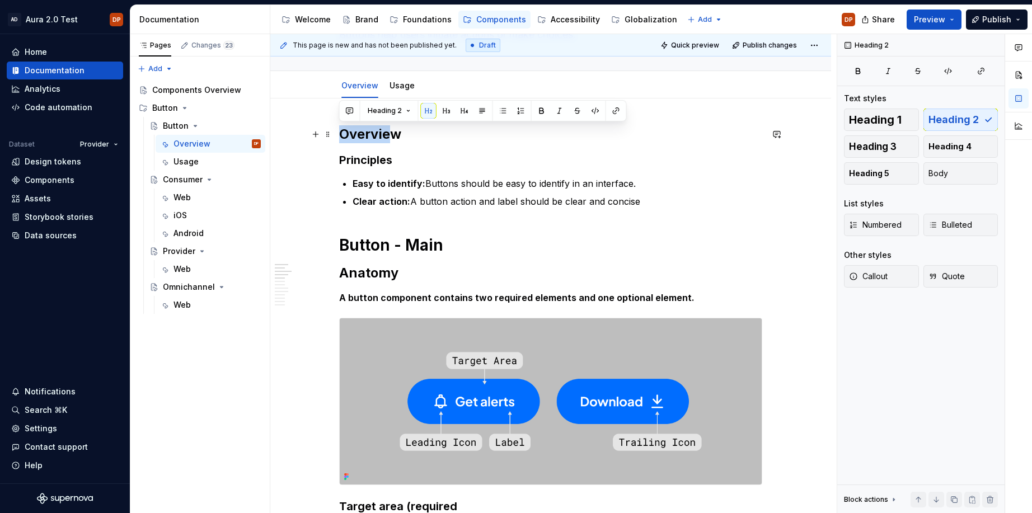
drag, startPoint x: 386, startPoint y: 138, endPoint x: 338, endPoint y: 137, distance: 48.2
click at [385, 142] on h2 "Overview" at bounding box center [550, 134] width 423 height 18
drag, startPoint x: 399, startPoint y: 154, endPoint x: 405, endPoint y: 145, distance: 10.9
click at [399, 154] on h3 "Principles" at bounding box center [550, 160] width 423 height 16
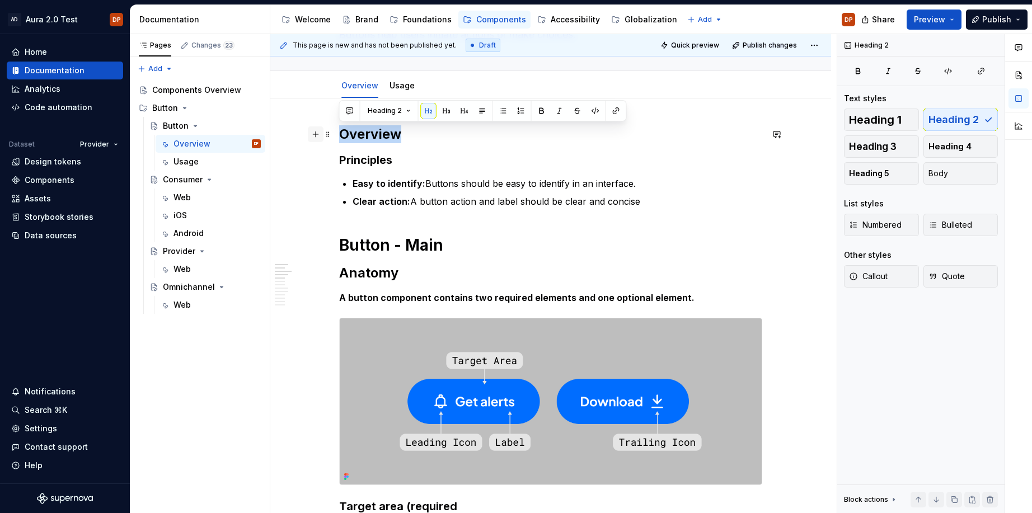
drag, startPoint x: 406, startPoint y: 136, endPoint x: 315, endPoint y: 134, distance: 91.8
click at [416, 167] on h3 "Principles" at bounding box center [550, 160] width 423 height 16
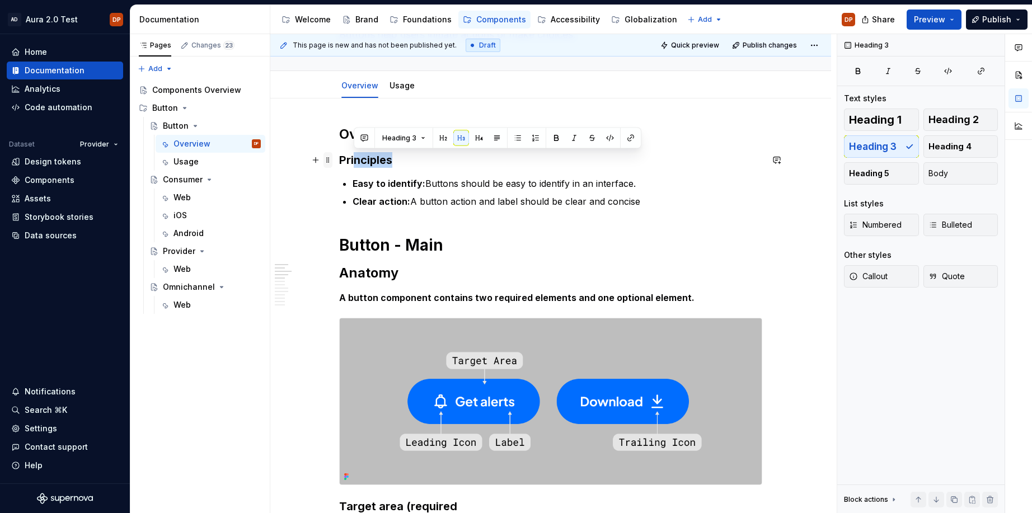
drag, startPoint x: 376, startPoint y: 163, endPoint x: 330, endPoint y: 160, distance: 46.0
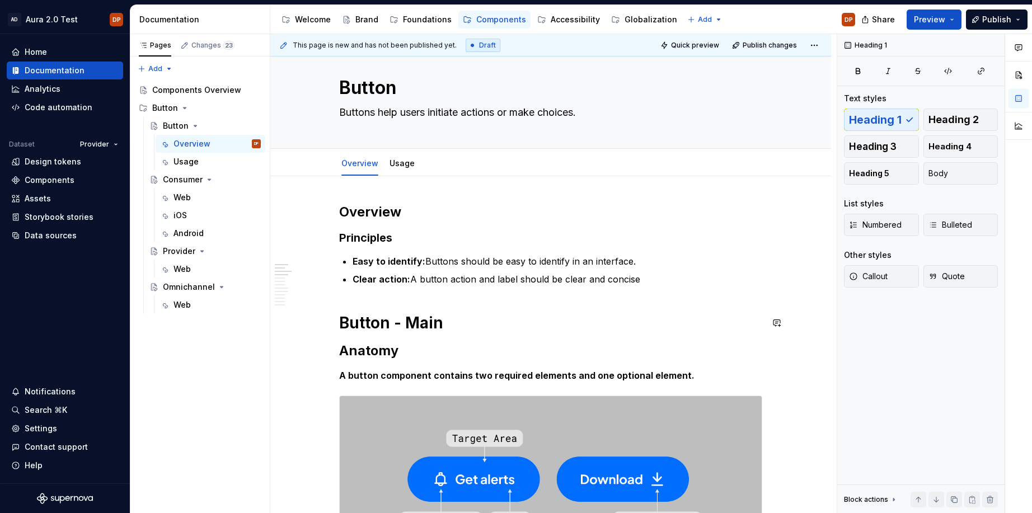
scroll to position [0, 0]
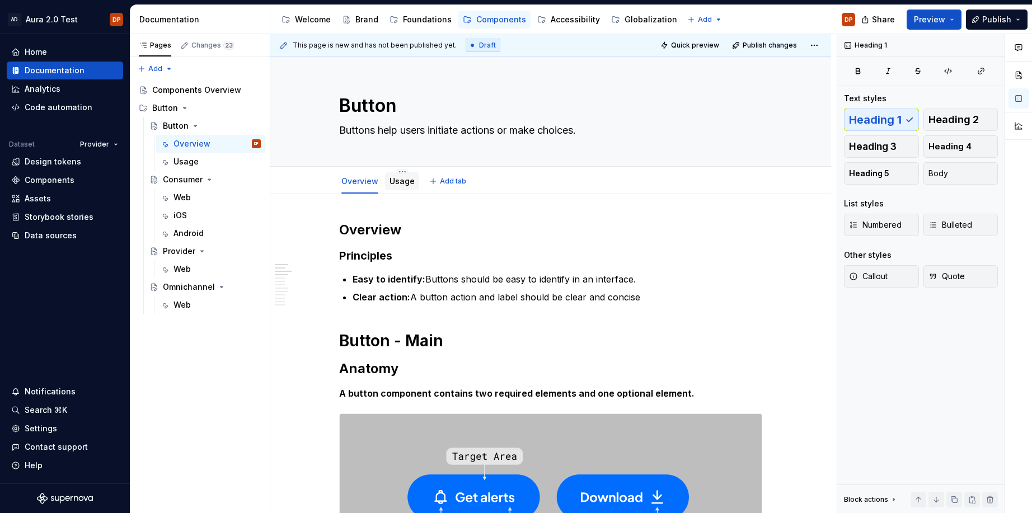
click at [395, 188] on div "Usage" at bounding box center [402, 181] width 25 height 13
click at [403, 183] on link "Usage" at bounding box center [402, 181] width 25 height 10
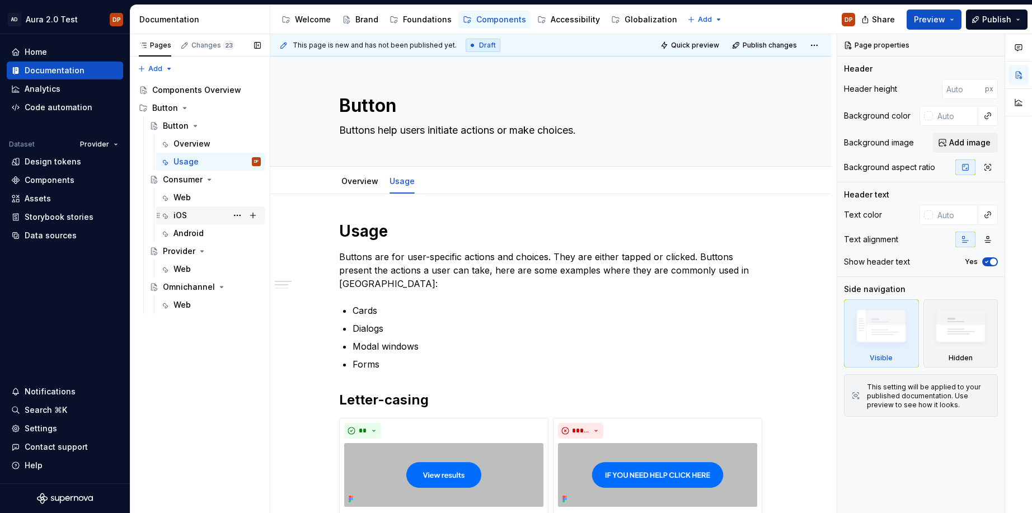
click at [184, 214] on div "iOS" at bounding box center [180, 215] width 13 height 11
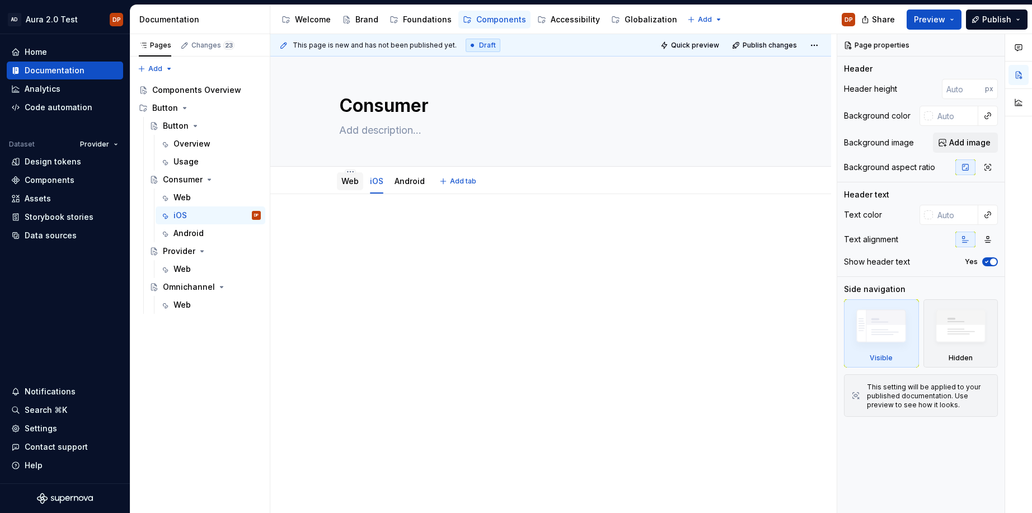
click at [351, 188] on div "Web" at bounding box center [349, 181] width 17 height 13
click at [162, 180] on div "Consumer" at bounding box center [204, 180] width 111 height 16
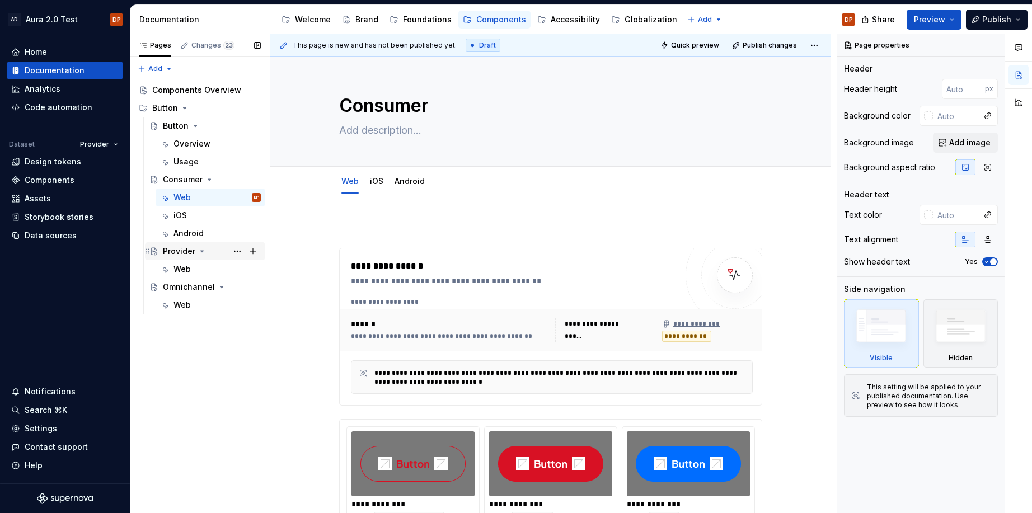
click at [176, 250] on div "Provider" at bounding box center [179, 251] width 32 height 11
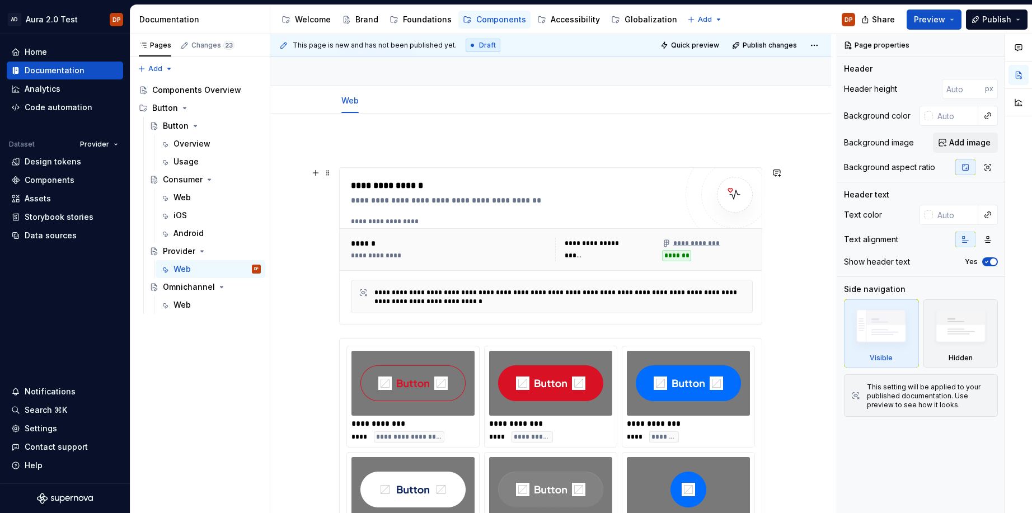
scroll to position [196, 0]
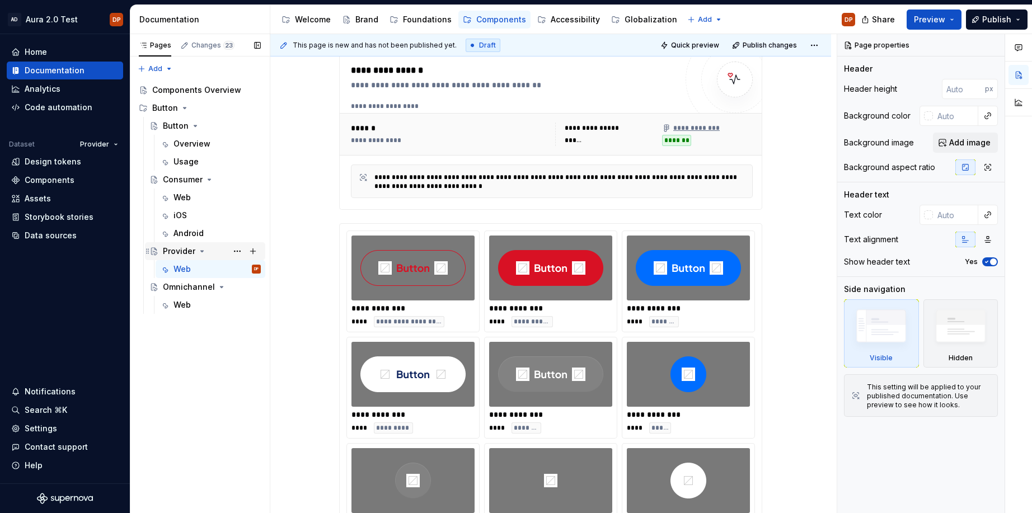
click at [180, 254] on div "Provider" at bounding box center [179, 251] width 32 height 11
click at [182, 180] on div "Consumer" at bounding box center [183, 179] width 40 height 11
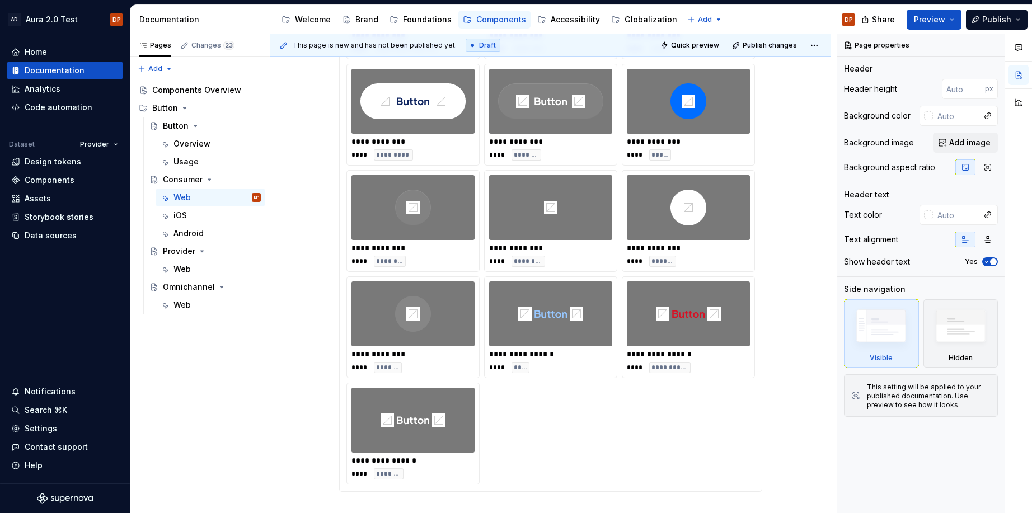
scroll to position [451, 0]
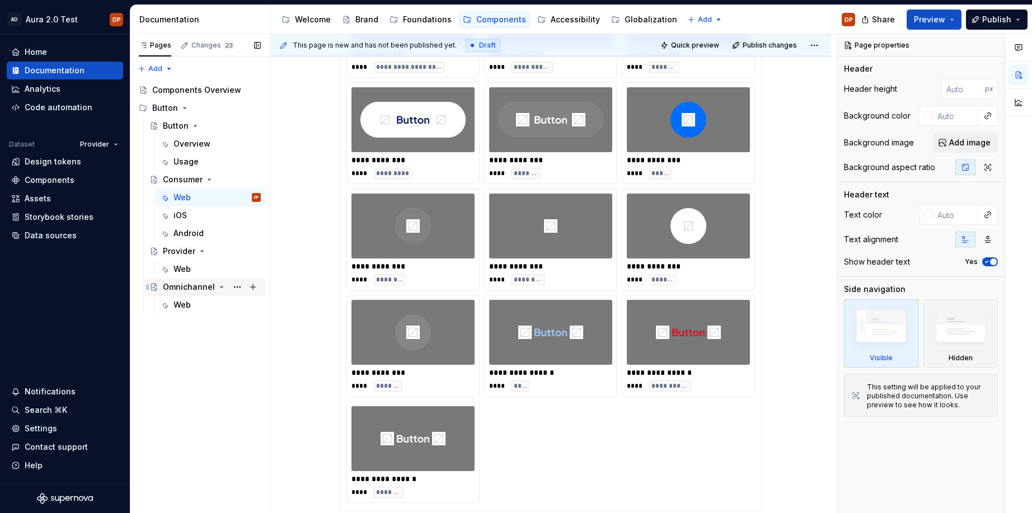
click at [185, 290] on div "Omnichannel" at bounding box center [189, 287] width 52 height 11
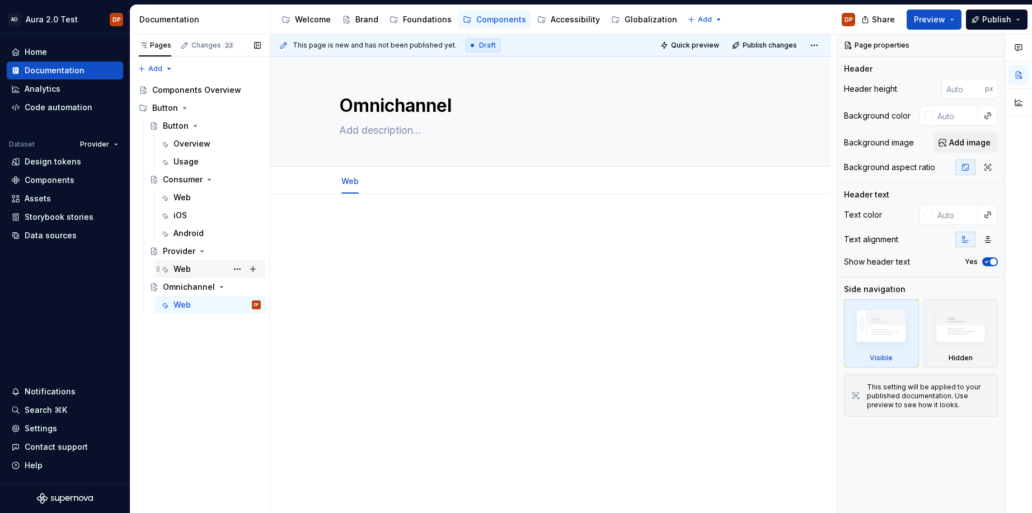
click at [176, 269] on div "Web" at bounding box center [182, 269] width 17 height 11
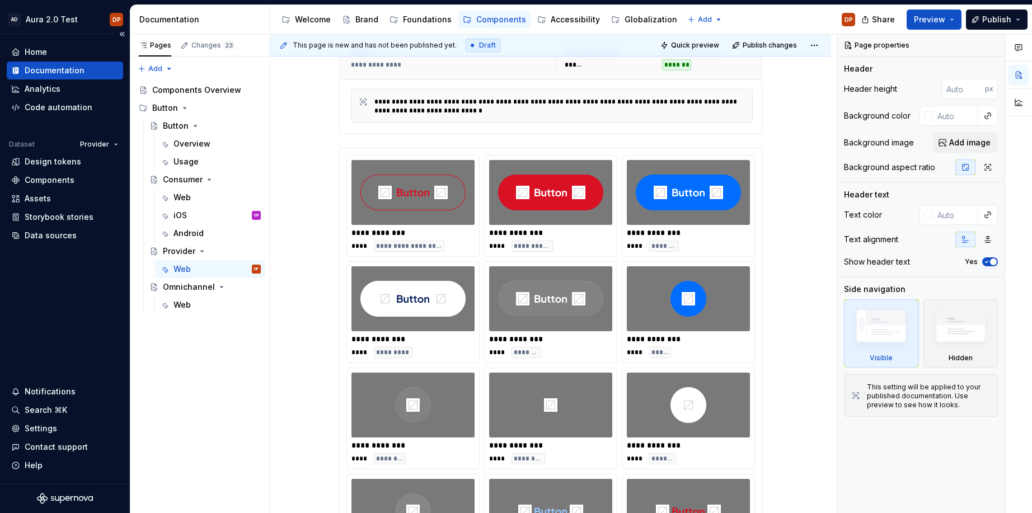
scroll to position [273, 0]
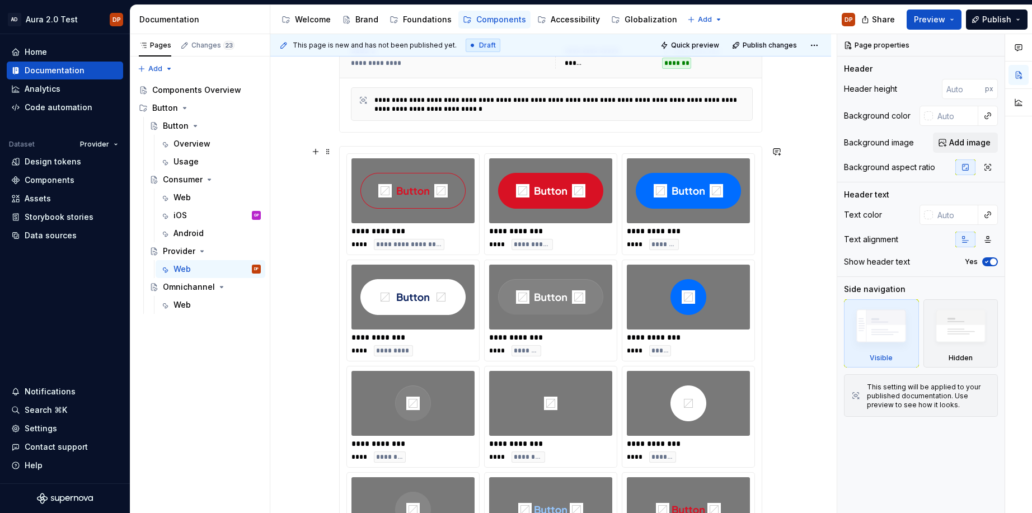
click at [402, 166] on img at bounding box center [413, 191] width 105 height 56
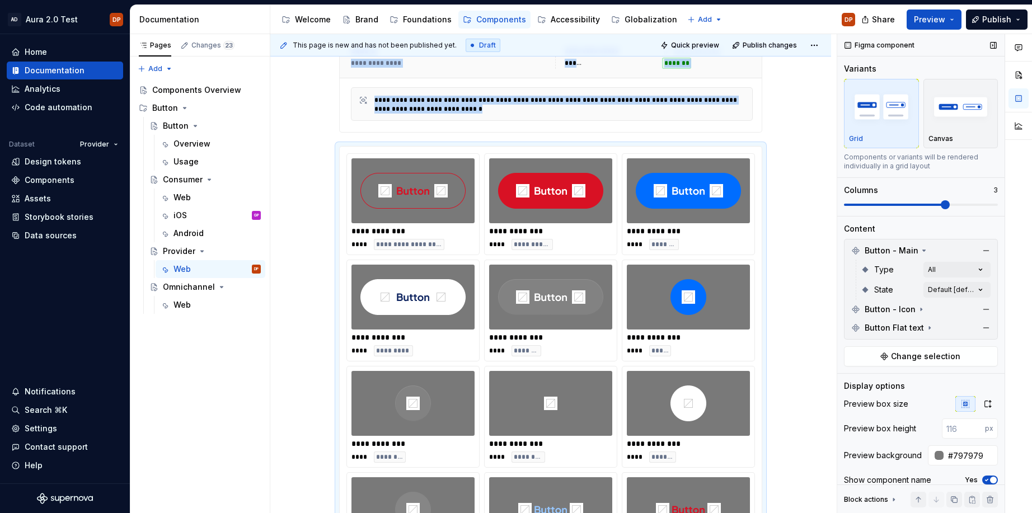
scroll to position [0, 0]
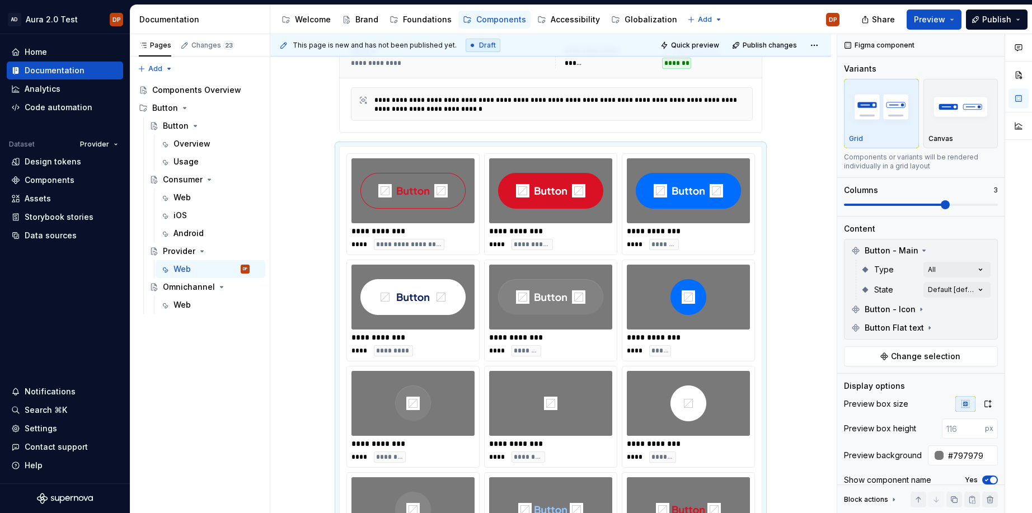
type textarea "*"
